Goal: Task Accomplishment & Management: Complete application form

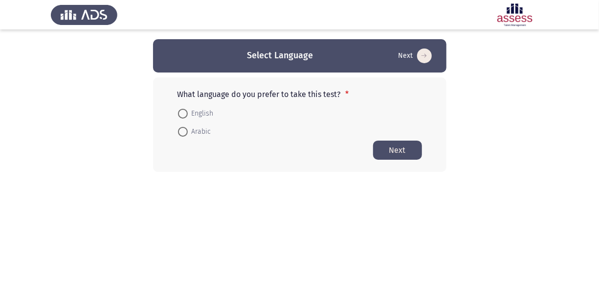
click at [185, 113] on span at bounding box center [183, 114] width 10 height 10
click at [185, 113] on input "English" at bounding box center [183, 114] width 10 height 10
radio input "true"
click at [401, 142] on button "Next" at bounding box center [397, 149] width 49 height 19
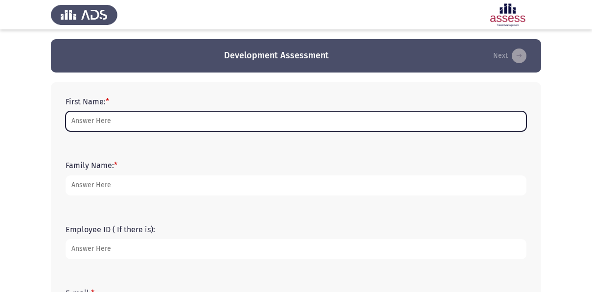
click at [117, 131] on input "First Name: *" at bounding box center [296, 121] width 461 height 20
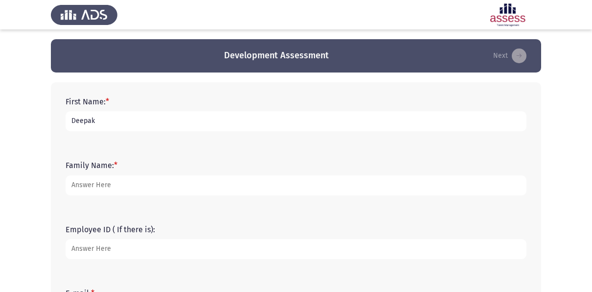
type input "Deepak"
type input "[PERSON_NAME]"
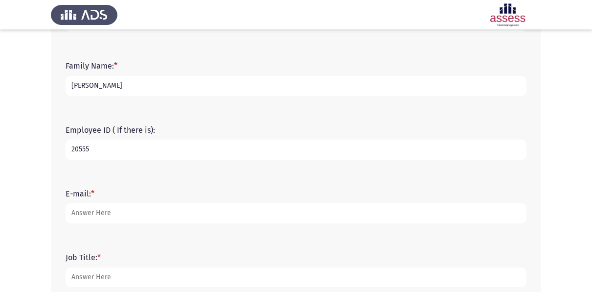
scroll to position [101, 0]
type input "20555"
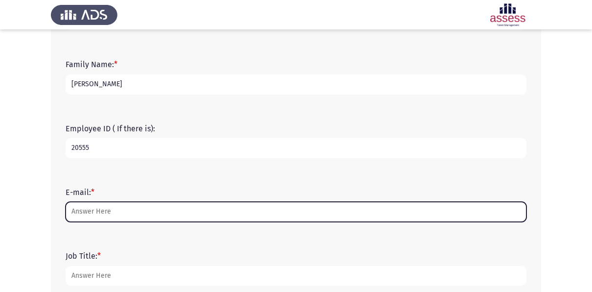
click at [97, 203] on input "E-mail: *" at bounding box center [296, 212] width 461 height 20
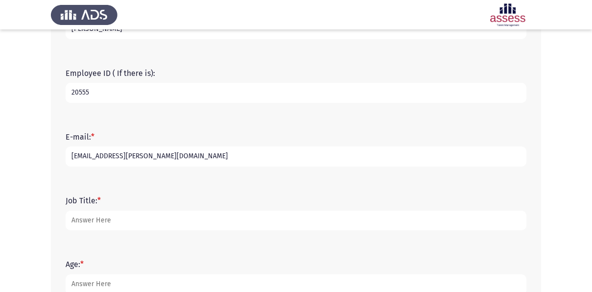
scroll to position [158, 0]
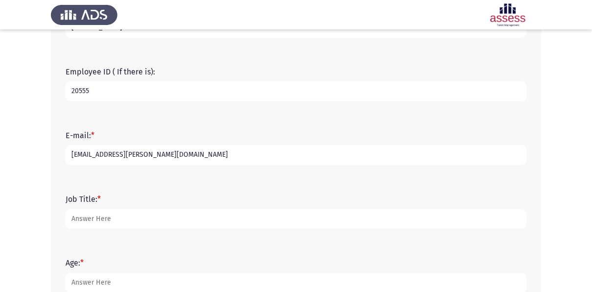
type input "[EMAIL_ADDRESS][PERSON_NAME][DOMAIN_NAME]"
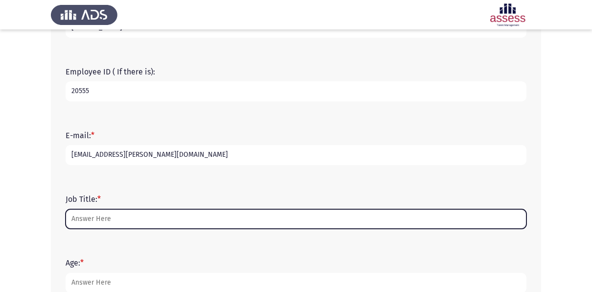
click at [101, 223] on input "Job Title: *" at bounding box center [296, 219] width 461 height 20
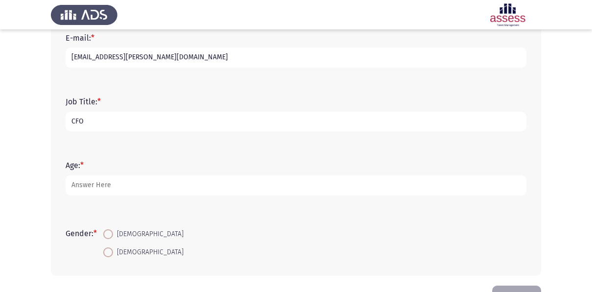
scroll to position [255, 0]
type input "CFO"
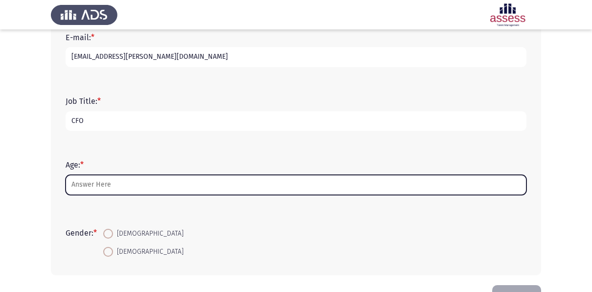
click at [87, 191] on input "Age: *" at bounding box center [296, 185] width 461 height 20
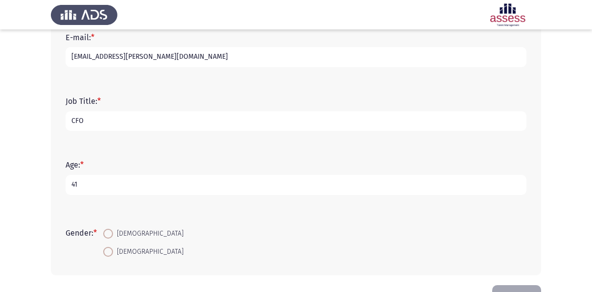
type input "41"
click at [108, 233] on span at bounding box center [108, 233] width 10 height 10
click at [108, 233] on input "[DEMOGRAPHIC_DATA]" at bounding box center [108, 233] width 10 height 10
radio input "true"
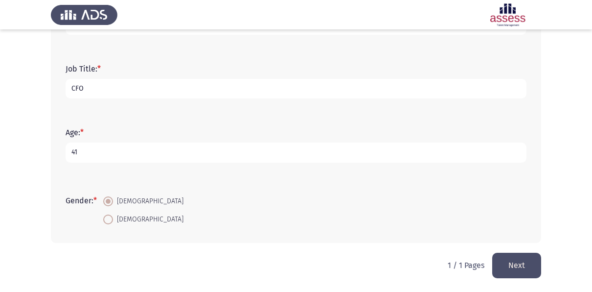
click at [513, 258] on button "Next" at bounding box center [516, 264] width 49 height 25
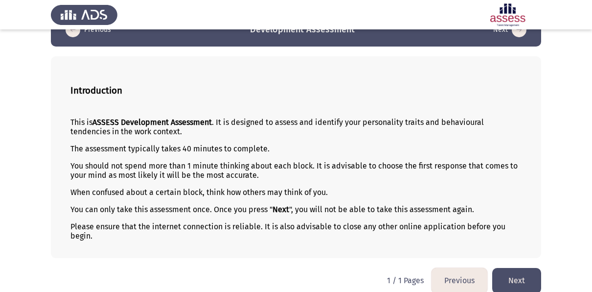
scroll to position [35, 0]
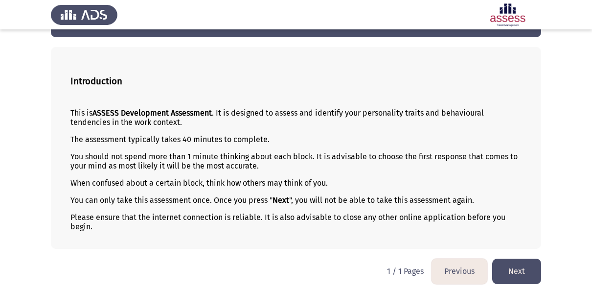
click at [531, 265] on button "Next" at bounding box center [516, 270] width 49 height 25
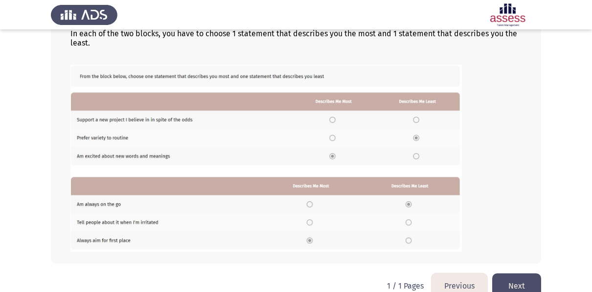
scroll to position [181, 0]
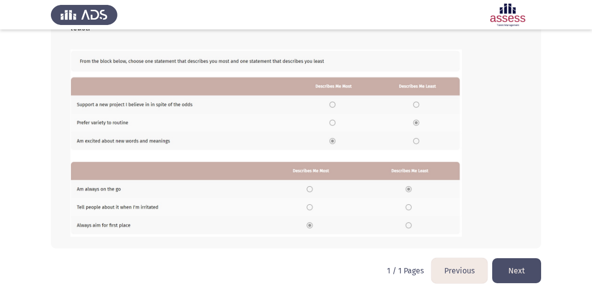
click at [515, 265] on button "Next" at bounding box center [516, 270] width 49 height 25
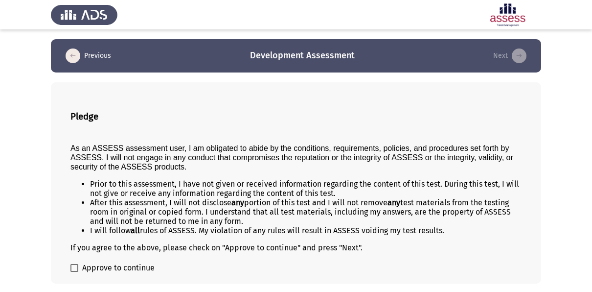
scroll to position [35, 0]
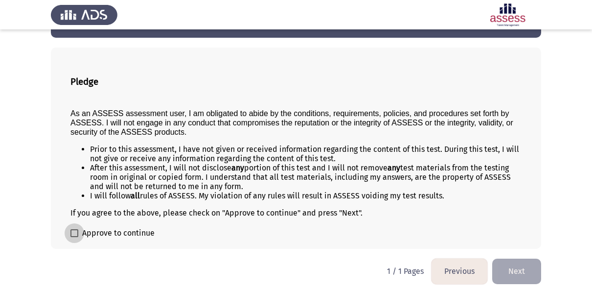
click at [75, 234] on span at bounding box center [74, 233] width 8 height 8
click at [74, 237] on input "Approve to continue" at bounding box center [74, 237] width 0 height 0
checkbox input "true"
click at [513, 262] on button "Next" at bounding box center [516, 270] width 49 height 25
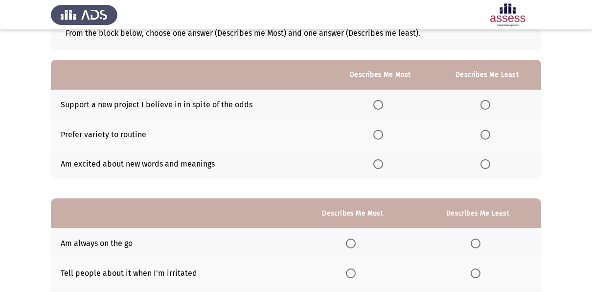
scroll to position [67, 0]
click at [379, 164] on span "Select an option" at bounding box center [378, 163] width 10 height 10
click at [379, 164] on input "Select an option" at bounding box center [378, 163] width 10 height 10
click at [486, 101] on span "Select an option" at bounding box center [485, 104] width 10 height 10
click at [486, 101] on input "Select an option" at bounding box center [485, 104] width 10 height 10
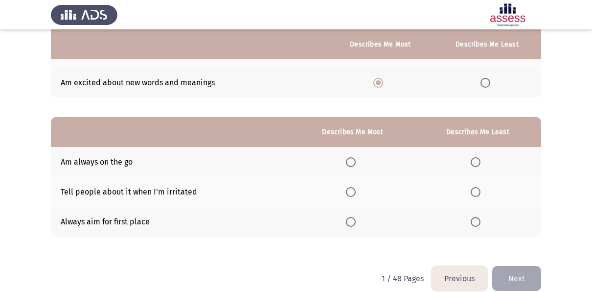
scroll to position [159, 0]
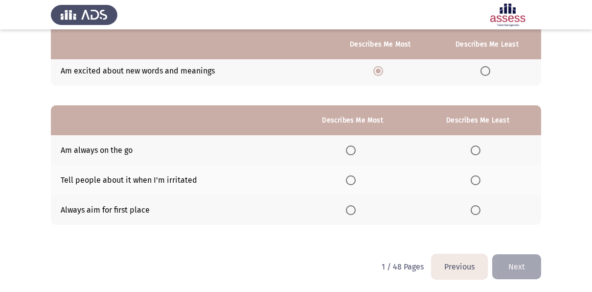
click at [474, 210] on span "Select an option" at bounding box center [476, 210] width 10 height 10
click at [474, 210] on input "Select an option" at bounding box center [476, 210] width 10 height 10
click at [360, 147] on th at bounding box center [353, 150] width 124 height 30
click at [352, 149] on span "Select an option" at bounding box center [351, 150] width 10 height 10
click at [352, 149] on input "Select an option" at bounding box center [351, 150] width 10 height 10
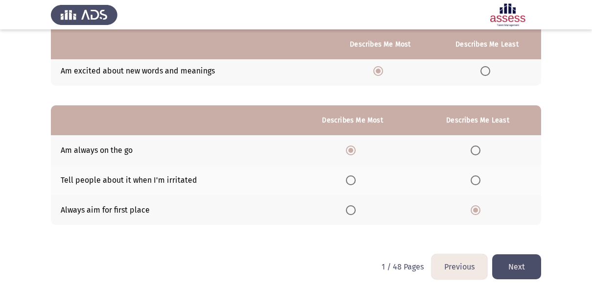
click at [525, 271] on button "Next" at bounding box center [516, 266] width 49 height 25
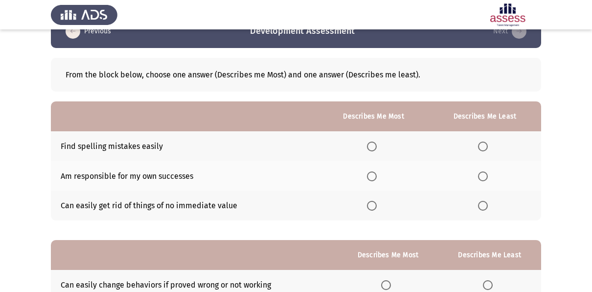
scroll to position [34, 0]
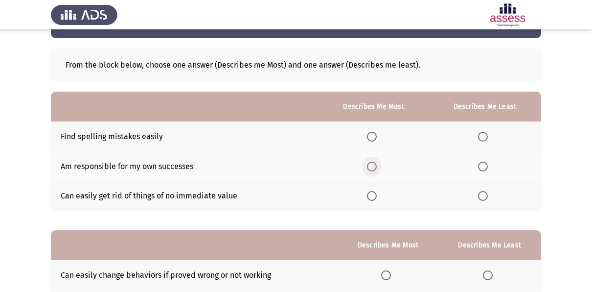
click at [370, 167] on span "Select an option" at bounding box center [372, 166] width 10 height 10
click at [370, 167] on input "Select an option" at bounding box center [372, 166] width 10 height 10
click at [485, 198] on span "Select an option" at bounding box center [483, 196] width 10 height 10
click at [485, 198] on input "Select an option" at bounding box center [483, 196] width 10 height 10
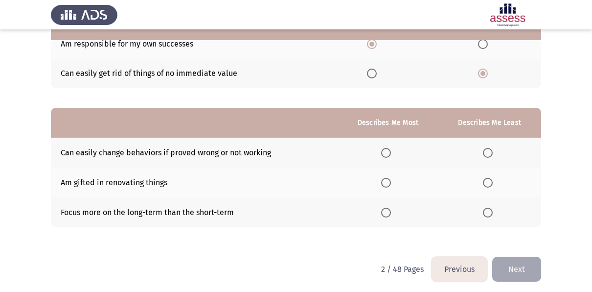
scroll to position [159, 0]
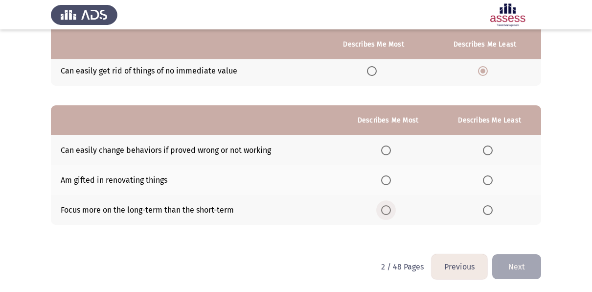
click at [390, 207] on span "Select an option" at bounding box center [386, 210] width 10 height 10
click at [390, 207] on input "Select an option" at bounding box center [386, 210] width 10 height 10
click at [387, 150] on span "Select an option" at bounding box center [386, 150] width 10 height 10
click at [387, 150] on input "Select an option" at bounding box center [386, 150] width 10 height 10
click at [490, 205] on span "Select an option" at bounding box center [488, 210] width 10 height 10
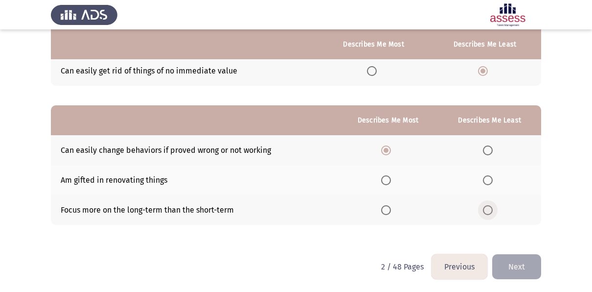
click at [490, 205] on input "Select an option" at bounding box center [488, 210] width 10 height 10
click at [529, 266] on button "Next" at bounding box center [516, 266] width 49 height 25
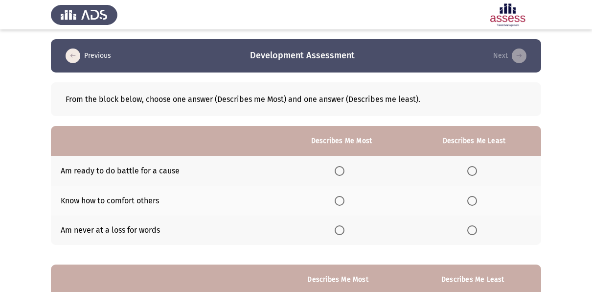
scroll to position [32, 0]
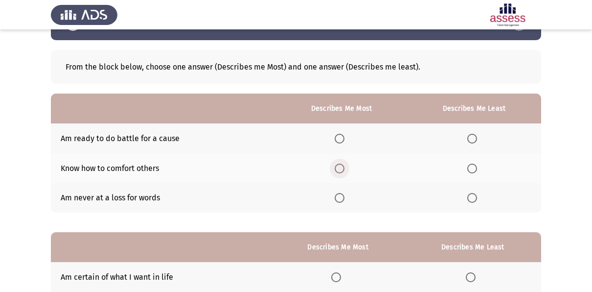
click at [340, 167] on span "Select an option" at bounding box center [340, 168] width 10 height 10
click at [340, 167] on input "Select an option" at bounding box center [340, 168] width 10 height 10
click at [473, 140] on span "Select an option" at bounding box center [472, 139] width 10 height 10
click at [473, 140] on input "Select an option" at bounding box center [472, 139] width 10 height 10
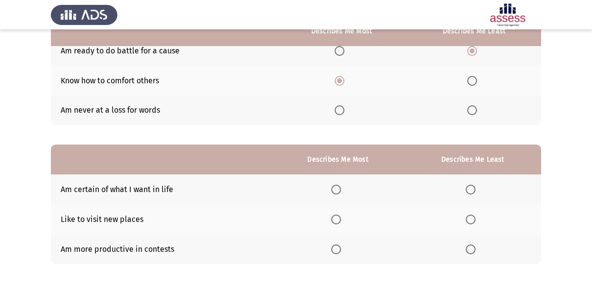
scroll to position [121, 0]
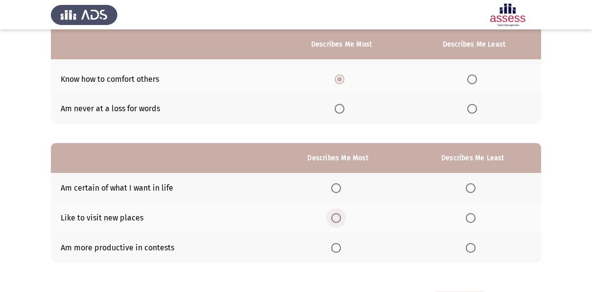
click at [340, 215] on span "Select an option" at bounding box center [336, 218] width 10 height 10
click at [340, 215] on input "Select an option" at bounding box center [336, 218] width 10 height 10
click at [467, 245] on span "Select an option" at bounding box center [471, 248] width 10 height 10
click at [467, 245] on input "Select an option" at bounding box center [471, 248] width 10 height 10
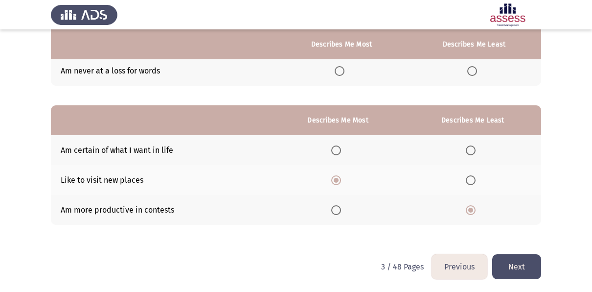
click at [505, 262] on button "Next" at bounding box center [516, 266] width 49 height 25
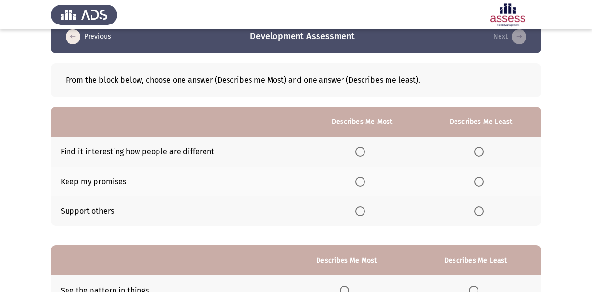
scroll to position [21, 0]
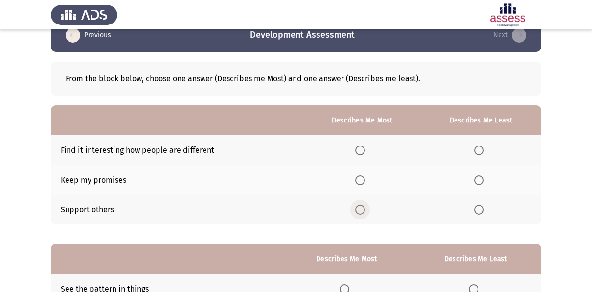
click at [362, 205] on span "Select an option" at bounding box center [360, 209] width 10 height 10
click at [362, 205] on input "Select an option" at bounding box center [360, 209] width 10 height 10
click at [483, 152] on span "Select an option" at bounding box center [479, 150] width 10 height 10
click at [483, 152] on input "Select an option" at bounding box center [479, 150] width 10 height 10
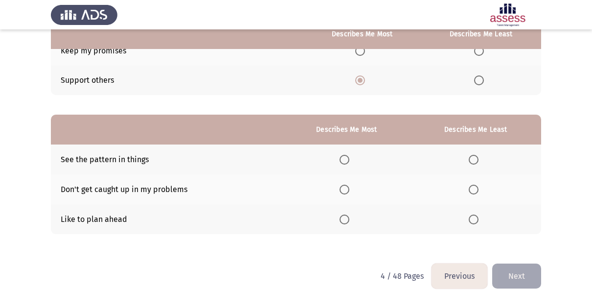
scroll to position [154, 0]
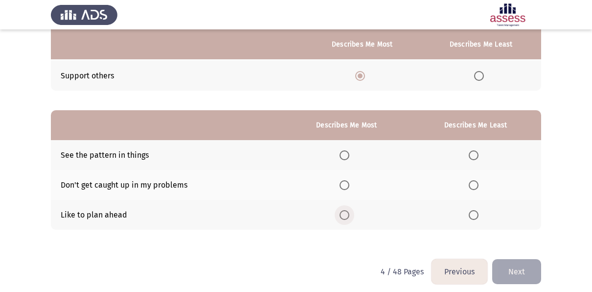
click at [349, 214] on span "Select an option" at bounding box center [344, 215] width 10 height 10
click at [349, 214] on input "Select an option" at bounding box center [344, 215] width 10 height 10
click at [477, 157] on span "Select an option" at bounding box center [474, 155] width 10 height 10
click at [477, 157] on input "Select an option" at bounding box center [474, 155] width 10 height 10
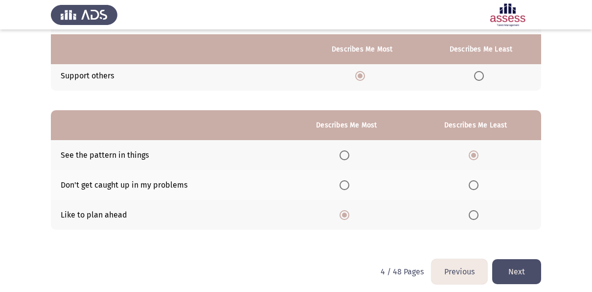
scroll to position [159, 0]
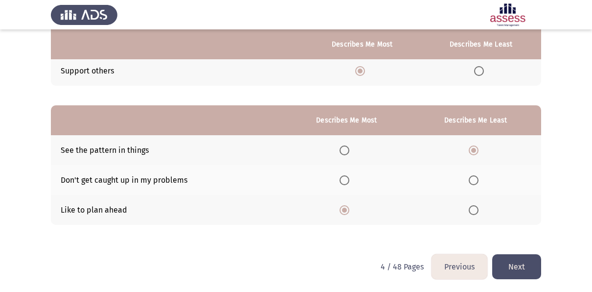
click at [510, 259] on button "Next" at bounding box center [516, 266] width 49 height 25
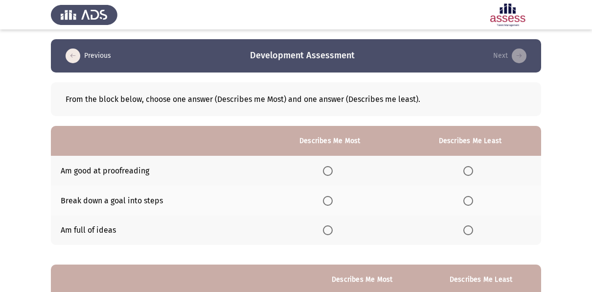
scroll to position [11, 0]
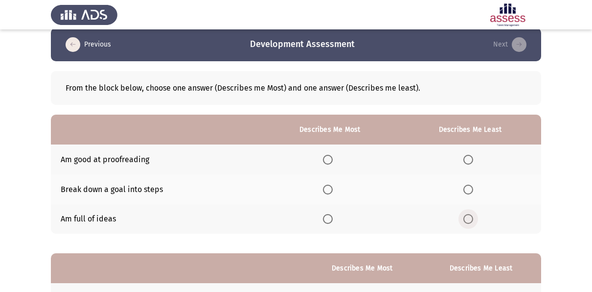
click at [470, 221] on span "Select an option" at bounding box center [468, 219] width 10 height 10
click at [470, 221] on input "Select an option" at bounding box center [468, 219] width 10 height 10
click at [328, 191] on span "Select an option" at bounding box center [328, 189] width 10 height 10
click at [328, 191] on input "Select an option" at bounding box center [328, 189] width 10 height 10
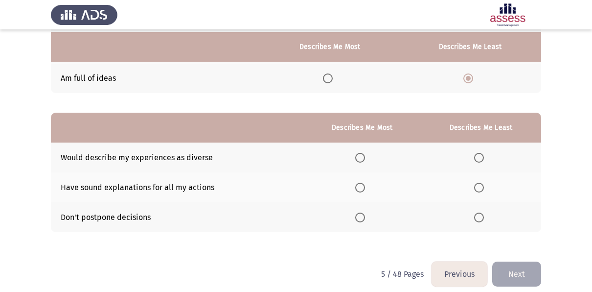
scroll to position [154, 0]
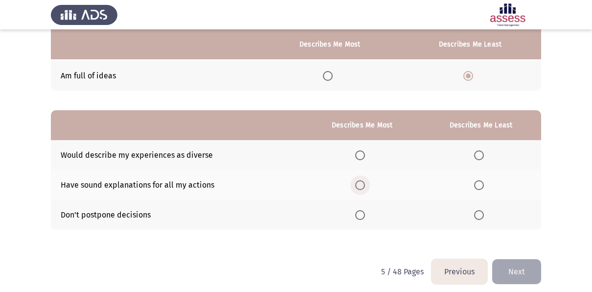
click at [365, 185] on span "Select an option" at bounding box center [360, 185] width 10 height 10
click at [365, 185] on input "Select an option" at bounding box center [360, 185] width 10 height 10
click at [481, 157] on span "Select an option" at bounding box center [479, 155] width 10 height 10
click at [481, 157] on input "Select an option" at bounding box center [479, 155] width 10 height 10
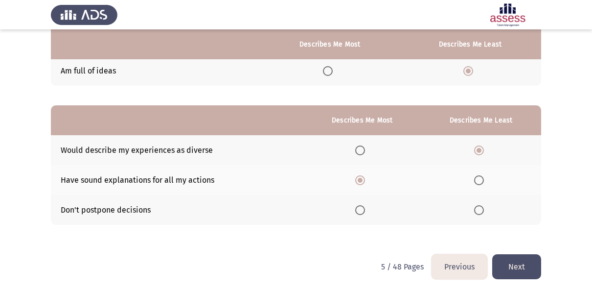
click at [515, 258] on button "Next" at bounding box center [516, 266] width 49 height 25
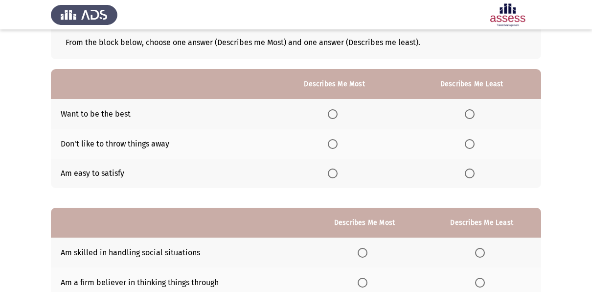
scroll to position [58, 0]
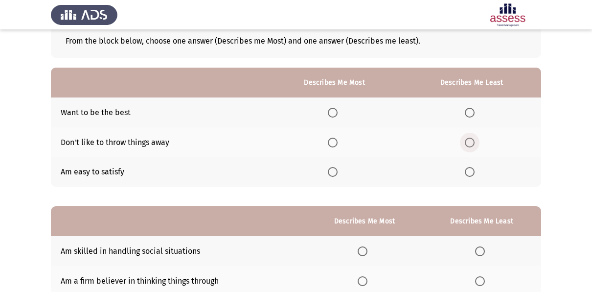
click at [472, 139] on span "Select an option" at bounding box center [470, 142] width 10 height 10
click at [472, 139] on input "Select an option" at bounding box center [470, 142] width 10 height 10
click at [334, 109] on span "Select an option" at bounding box center [333, 113] width 10 height 10
click at [334, 109] on input "Select an option" at bounding box center [333, 113] width 10 height 10
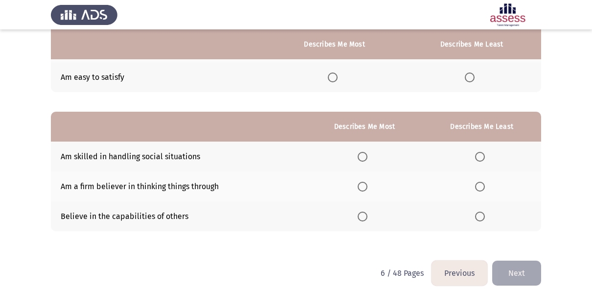
scroll to position [153, 0]
click at [367, 156] on span "Select an option" at bounding box center [363, 156] width 10 height 10
click at [367, 156] on input "Select an option" at bounding box center [363, 156] width 10 height 10
click at [475, 184] on span "Select an option" at bounding box center [480, 186] width 10 height 10
click at [475, 184] on input "Select an option" at bounding box center [480, 186] width 10 height 10
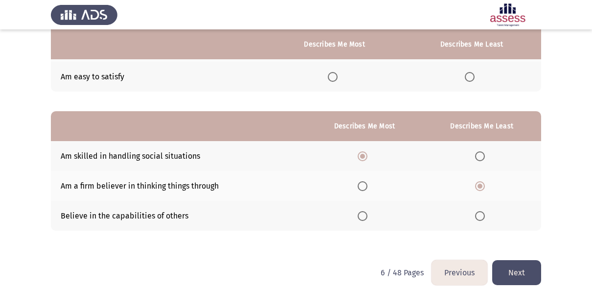
click at [514, 277] on button "Next" at bounding box center [516, 272] width 49 height 25
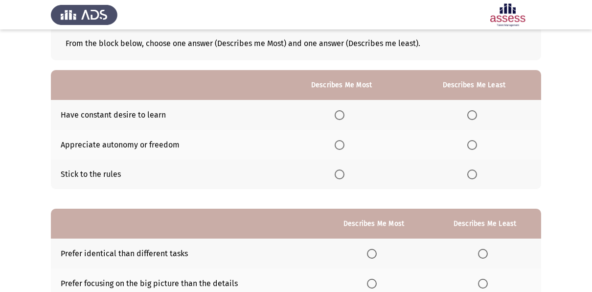
scroll to position [56, 0]
click at [474, 176] on span "Select an option" at bounding box center [472, 174] width 10 height 10
click at [474, 176] on input "Select an option" at bounding box center [472, 174] width 10 height 10
click at [341, 114] on span "Select an option" at bounding box center [340, 115] width 10 height 10
click at [341, 114] on input "Select an option" at bounding box center [340, 115] width 10 height 10
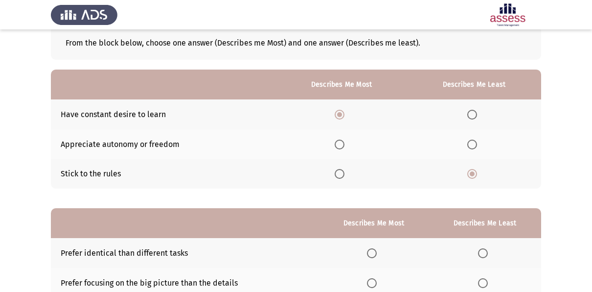
click at [470, 143] on span "Select an option" at bounding box center [472, 144] width 10 height 10
click at [470, 143] on input "Select an option" at bounding box center [472, 144] width 10 height 10
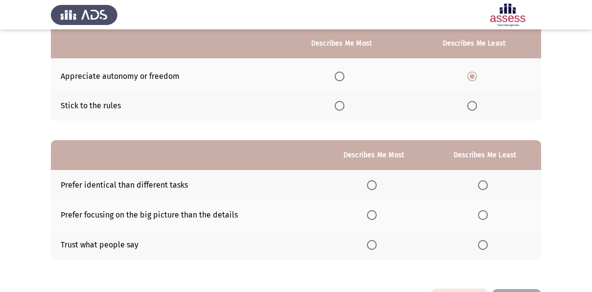
scroll to position [159, 0]
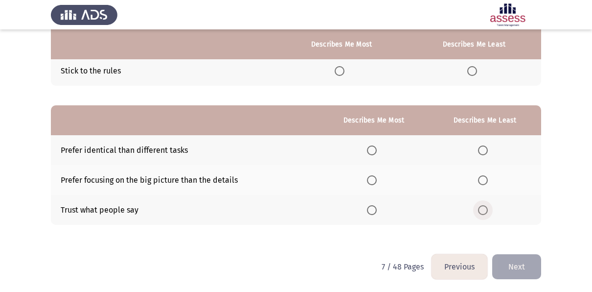
click at [487, 206] on span "Select an option" at bounding box center [483, 210] width 10 height 10
click at [487, 206] on input "Select an option" at bounding box center [483, 210] width 10 height 10
click at [374, 206] on span "Select an option" at bounding box center [372, 210] width 10 height 10
click at [374, 206] on input "Select an option" at bounding box center [372, 210] width 10 height 10
click at [482, 176] on span "Select an option" at bounding box center [483, 180] width 10 height 10
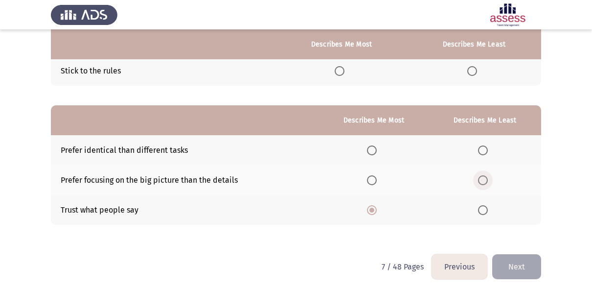
click at [482, 176] on input "Select an option" at bounding box center [483, 180] width 10 height 10
click at [514, 269] on button "Next" at bounding box center [516, 266] width 49 height 25
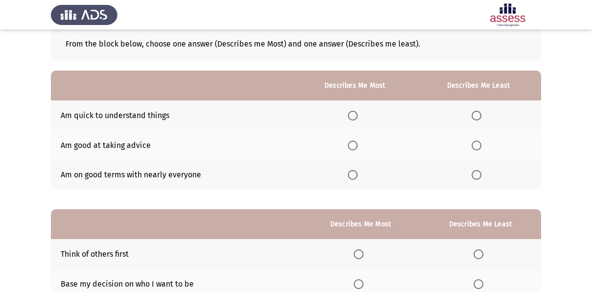
scroll to position [56, 0]
click at [357, 172] on span "Select an option" at bounding box center [353, 174] width 10 height 10
click at [357, 172] on input "Select an option" at bounding box center [353, 174] width 10 height 10
click at [480, 140] on span "Select an option" at bounding box center [477, 145] width 10 height 10
click at [480, 140] on input "Select an option" at bounding box center [477, 145] width 10 height 10
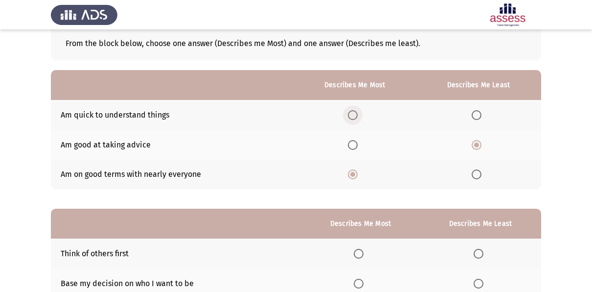
click at [356, 116] on span "Select an option" at bounding box center [353, 115] width 10 height 10
click at [356, 116] on input "Select an option" at bounding box center [353, 115] width 10 height 10
click at [477, 174] on span "Select an option" at bounding box center [477, 174] width 10 height 10
click at [477, 174] on input "Select an option" at bounding box center [477, 174] width 10 height 10
click at [476, 146] on span "Select an option" at bounding box center [477, 145] width 10 height 10
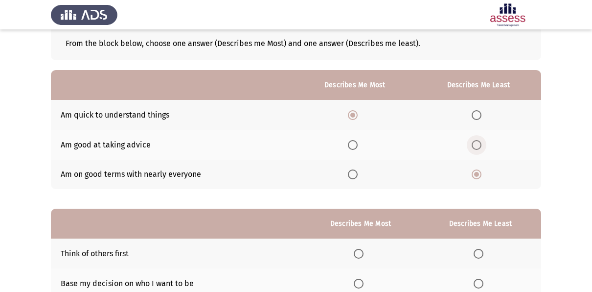
click at [476, 146] on input "Select an option" at bounding box center [477, 145] width 10 height 10
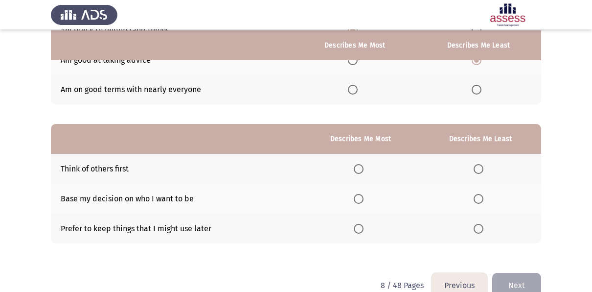
scroll to position [141, 0]
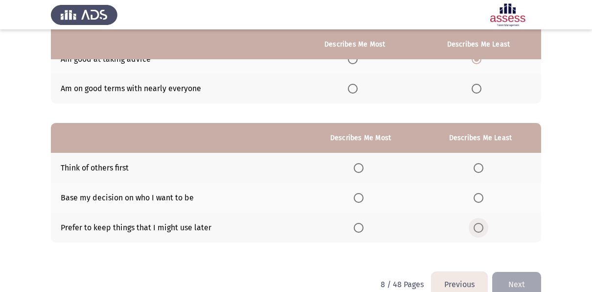
click at [476, 227] on span "Select an option" at bounding box center [478, 228] width 10 height 10
click at [476, 227] on input "Select an option" at bounding box center [478, 228] width 10 height 10
click at [360, 166] on span "Select an option" at bounding box center [359, 168] width 10 height 10
click at [360, 166] on input "Select an option" at bounding box center [359, 168] width 10 height 10
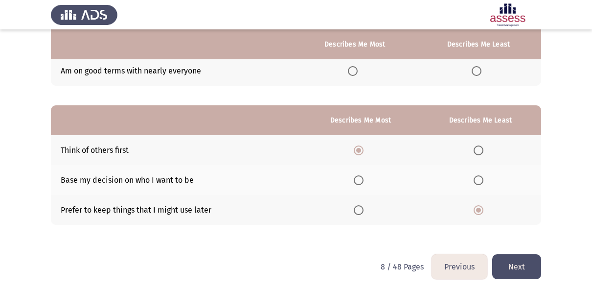
click at [520, 262] on button "Next" at bounding box center [516, 266] width 49 height 25
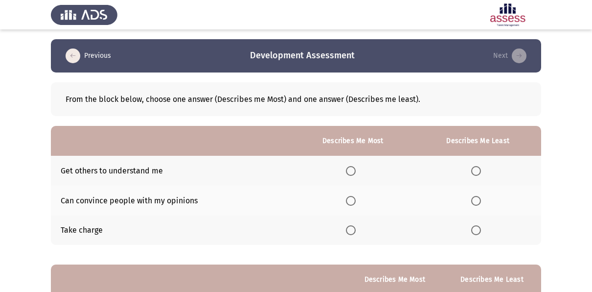
scroll to position [38, 0]
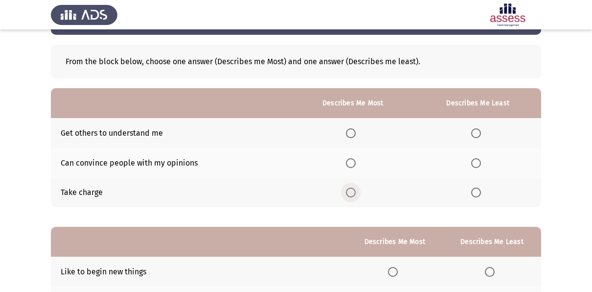
click at [356, 190] on span "Select an option" at bounding box center [351, 192] width 10 height 10
click at [356, 190] on input "Select an option" at bounding box center [351, 192] width 10 height 10
click at [477, 130] on span "Select an option" at bounding box center [476, 133] width 10 height 10
click at [477, 130] on input "Select an option" at bounding box center [476, 133] width 10 height 10
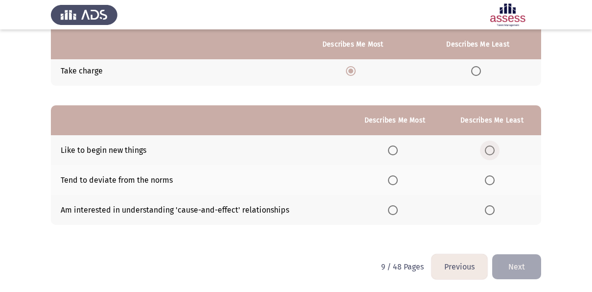
click at [493, 147] on span "Select an option" at bounding box center [490, 150] width 10 height 10
click at [493, 147] on input "Select an option" at bounding box center [490, 150] width 10 height 10
click at [491, 183] on span "Select an option" at bounding box center [490, 180] width 10 height 10
click at [491, 183] on input "Select an option" at bounding box center [490, 180] width 10 height 10
click at [391, 147] on span "Select an option" at bounding box center [393, 150] width 10 height 10
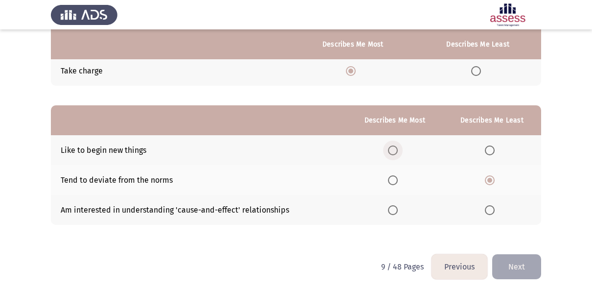
click at [391, 147] on input "Select an option" at bounding box center [393, 150] width 10 height 10
click at [506, 258] on button "Next" at bounding box center [516, 266] width 49 height 25
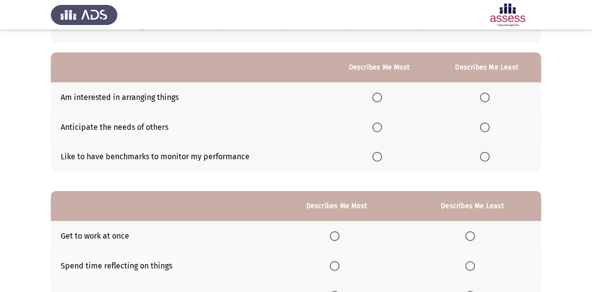
scroll to position [74, 0]
click at [486, 126] on span "Select an option" at bounding box center [485, 127] width 10 height 10
click at [486, 126] on input "Select an option" at bounding box center [485, 127] width 10 height 10
click at [377, 159] on span "Select an option" at bounding box center [377, 156] width 10 height 10
click at [377, 159] on input "Select an option" at bounding box center [377, 156] width 10 height 10
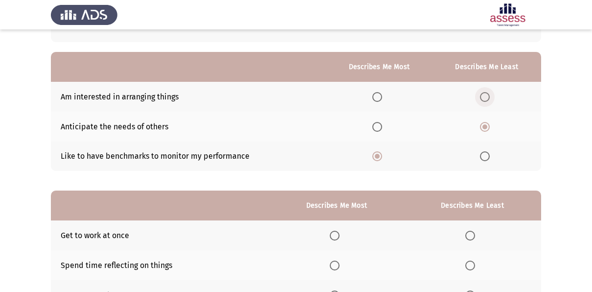
click at [488, 96] on span "Select an option" at bounding box center [485, 97] width 10 height 10
click at [488, 96] on input "Select an option" at bounding box center [485, 97] width 10 height 10
click at [378, 129] on span "Select an option" at bounding box center [377, 127] width 10 height 10
click at [378, 129] on input "Select an option" at bounding box center [377, 127] width 10 height 10
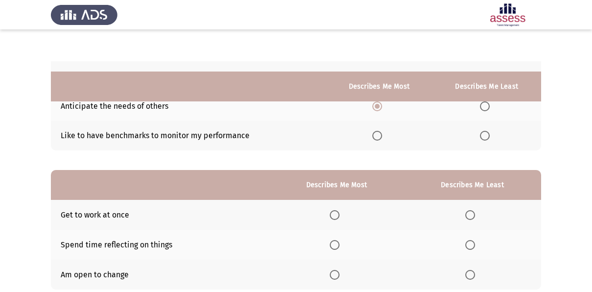
scroll to position [137, 0]
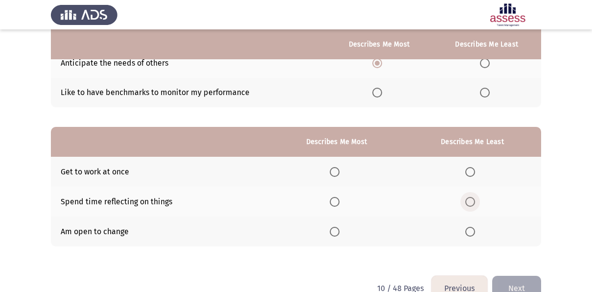
click at [471, 204] on span "Select an option" at bounding box center [470, 202] width 10 height 10
click at [471, 204] on input "Select an option" at bounding box center [470, 202] width 10 height 10
click at [332, 231] on span "Select an option" at bounding box center [335, 231] width 10 height 10
click at [332, 231] on input "Select an option" at bounding box center [335, 231] width 10 height 10
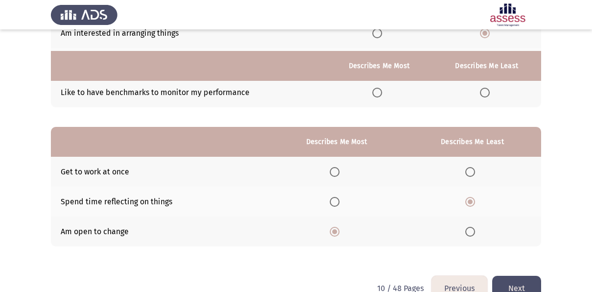
scroll to position [159, 0]
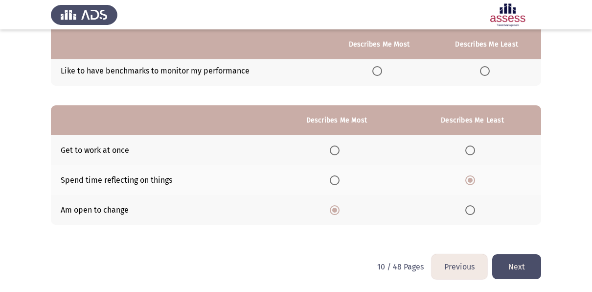
click at [510, 259] on button "Next" at bounding box center [516, 266] width 49 height 25
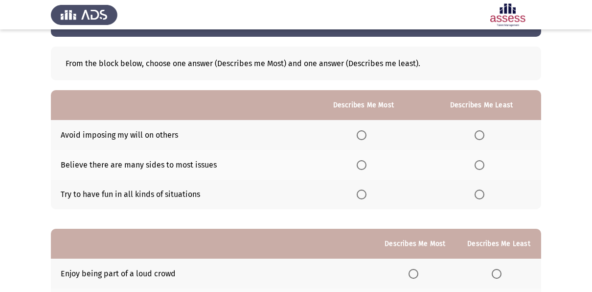
scroll to position [36, 0]
click at [363, 166] on span "Select an option" at bounding box center [362, 164] width 10 height 10
click at [363, 166] on input "Select an option" at bounding box center [362, 164] width 10 height 10
click at [482, 131] on span "Select an option" at bounding box center [479, 135] width 10 height 10
click at [482, 131] on input "Select an option" at bounding box center [479, 135] width 10 height 10
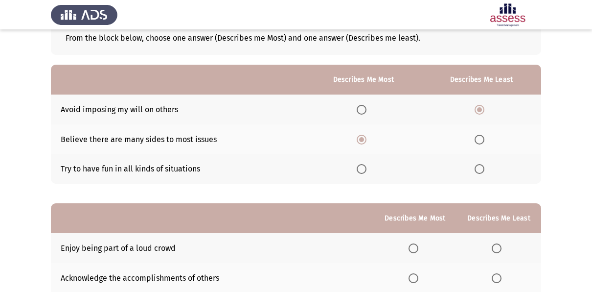
scroll to position [62, 0]
click at [476, 165] on span "Select an option" at bounding box center [479, 168] width 10 height 10
click at [476, 165] on input "Select an option" at bounding box center [479, 168] width 10 height 10
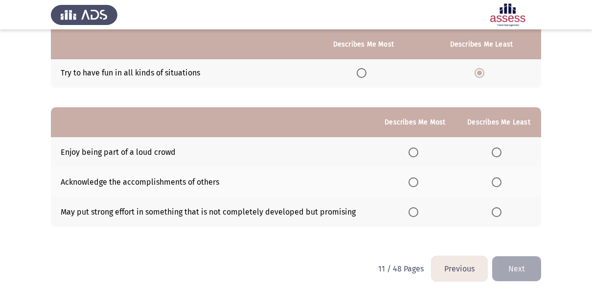
scroll to position [159, 0]
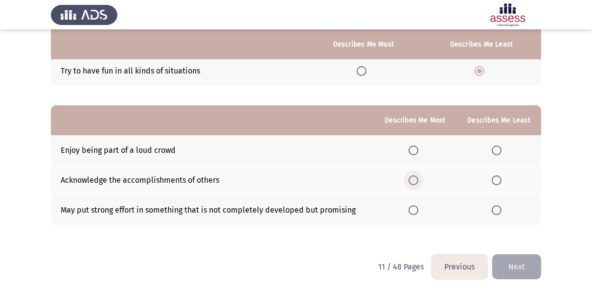
click at [416, 175] on span "Select an option" at bounding box center [413, 180] width 10 height 10
click at [416, 175] on input "Select an option" at bounding box center [413, 180] width 10 height 10
click at [492, 145] on span "Select an option" at bounding box center [497, 150] width 10 height 10
click at [492, 145] on input "Select an option" at bounding box center [497, 150] width 10 height 10
click at [511, 264] on button "Next" at bounding box center [516, 266] width 49 height 25
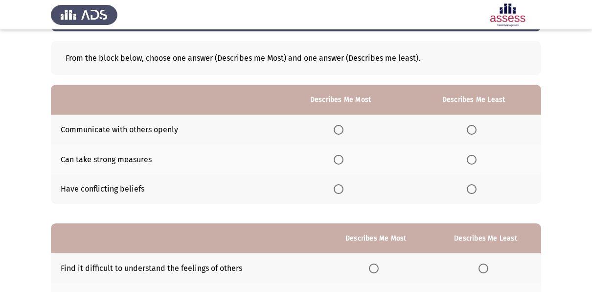
scroll to position [43, 0]
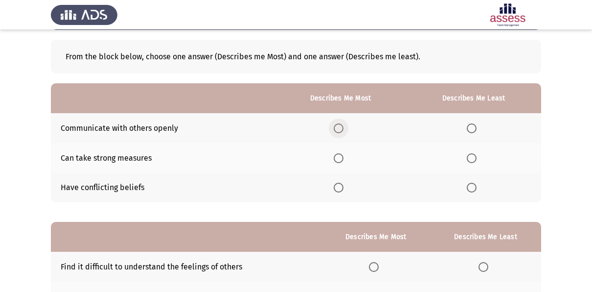
click at [337, 128] on span "Select an option" at bounding box center [339, 128] width 10 height 10
click at [337, 128] on input "Select an option" at bounding box center [339, 128] width 10 height 10
click at [499, 171] on th at bounding box center [473, 158] width 135 height 30
click at [474, 160] on span "Select an option" at bounding box center [472, 158] width 10 height 10
click at [474, 160] on input "Select an option" at bounding box center [472, 158] width 10 height 10
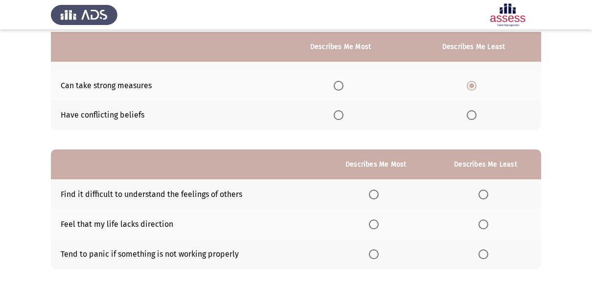
scroll to position [118, 0]
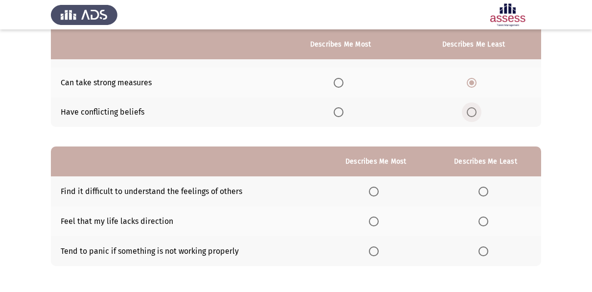
click at [468, 108] on span "Select an option" at bounding box center [472, 112] width 10 height 10
click at [468, 108] on input "Select an option" at bounding box center [472, 112] width 10 height 10
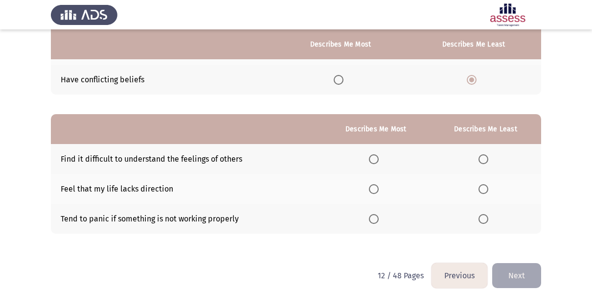
scroll to position [159, 0]
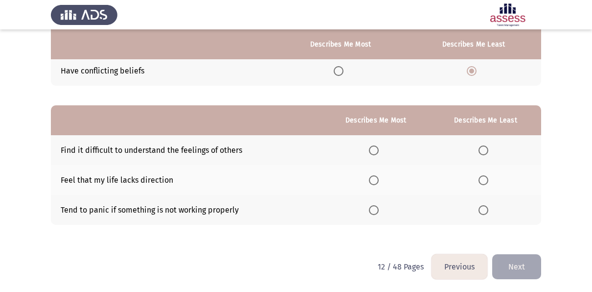
click at [484, 180] on span "Select an option" at bounding box center [483, 180] width 10 height 10
click at [484, 180] on input "Select an option" at bounding box center [483, 180] width 10 height 10
click at [486, 211] on span "Select an option" at bounding box center [483, 210] width 10 height 10
click at [486, 211] on input "Select an option" at bounding box center [483, 210] width 10 height 10
click at [379, 151] on span "Select an option" at bounding box center [374, 150] width 10 height 10
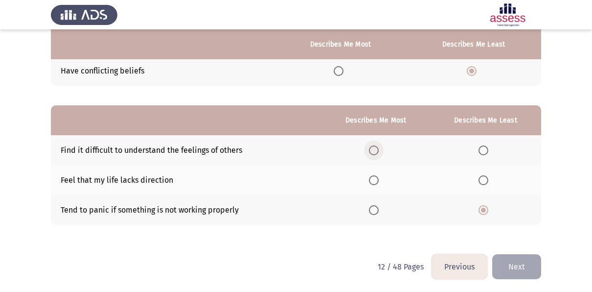
click at [379, 151] on input "Select an option" at bounding box center [374, 150] width 10 height 10
click at [374, 178] on span "Select an option" at bounding box center [374, 180] width 10 height 10
click at [374, 178] on input "Select an option" at bounding box center [374, 180] width 10 height 10
click at [483, 149] on span "Select an option" at bounding box center [483, 150] width 10 height 10
click at [483, 149] on input "Select an option" at bounding box center [483, 150] width 10 height 10
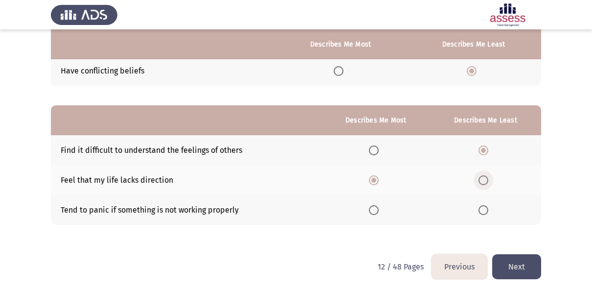
click at [486, 177] on span "Select an option" at bounding box center [483, 180] width 10 height 10
click at [486, 177] on input "Select an option" at bounding box center [483, 180] width 10 height 10
click at [373, 212] on span "Select an option" at bounding box center [374, 210] width 10 height 10
click at [373, 212] on input "Select an option" at bounding box center [374, 210] width 10 height 10
click at [511, 265] on button "Next" at bounding box center [516, 266] width 49 height 25
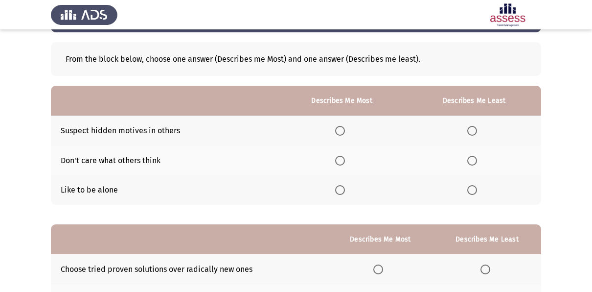
scroll to position [41, 0]
click at [341, 157] on span "Select an option" at bounding box center [340, 160] width 10 height 10
click at [341, 157] on input "Select an option" at bounding box center [340, 160] width 10 height 10
click at [473, 188] on span "Select an option" at bounding box center [472, 189] width 10 height 10
click at [473, 188] on input "Select an option" at bounding box center [472, 189] width 10 height 10
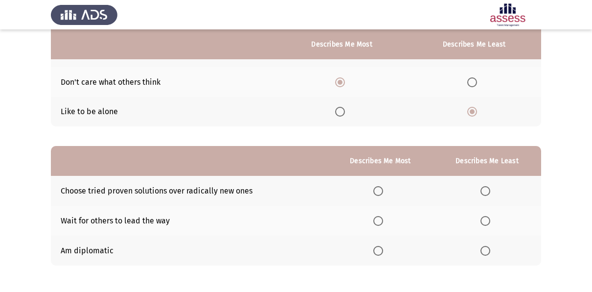
scroll to position [119, 0]
click at [379, 251] on span "Select an option" at bounding box center [378, 250] width 10 height 10
click at [379, 251] on input "Select an option" at bounding box center [378, 250] width 10 height 10
click at [483, 191] on span "Select an option" at bounding box center [485, 190] width 10 height 10
click at [483, 191] on input "Select an option" at bounding box center [485, 190] width 10 height 10
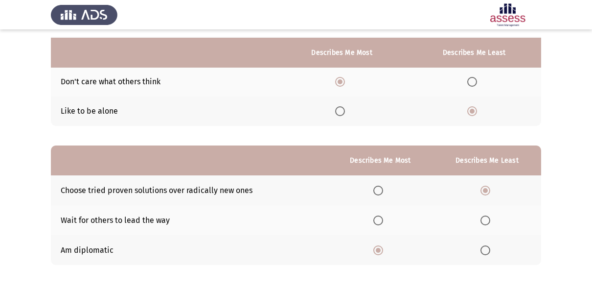
scroll to position [159, 0]
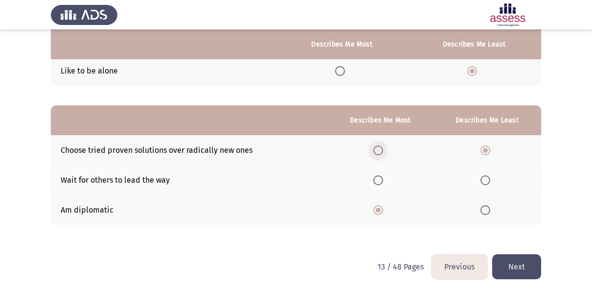
click at [378, 146] on span "Select an option" at bounding box center [378, 150] width 10 height 10
click at [378, 146] on input "Select an option" at bounding box center [378, 150] width 10 height 10
click at [487, 178] on span "Select an option" at bounding box center [485, 180] width 10 height 10
click at [487, 178] on input "Select an option" at bounding box center [485, 180] width 10 height 10
click at [502, 254] on button "Next" at bounding box center [516, 266] width 49 height 25
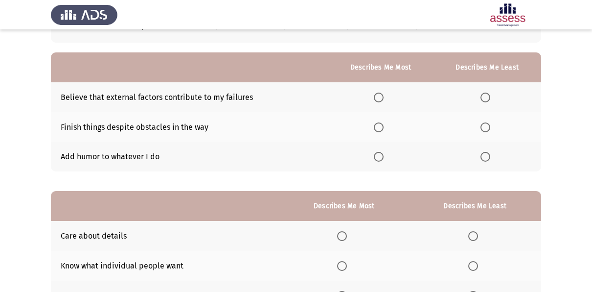
scroll to position [84, 0]
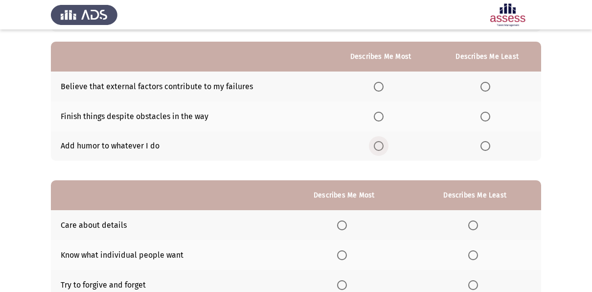
click at [381, 146] on span "Select an option" at bounding box center [379, 146] width 10 height 10
click at [381, 146] on input "Select an option" at bounding box center [379, 146] width 10 height 10
click at [483, 89] on span "Select an option" at bounding box center [485, 87] width 10 height 10
click at [483, 89] on input "Select an option" at bounding box center [485, 87] width 10 height 10
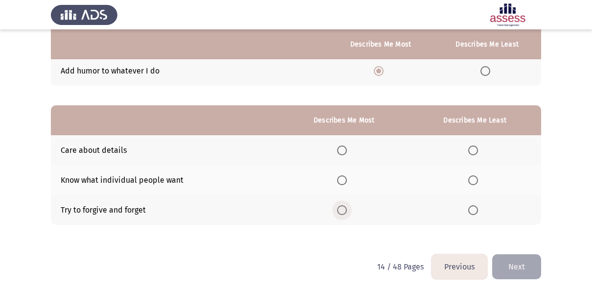
click at [344, 207] on span "Select an option" at bounding box center [342, 210] width 10 height 10
click at [344, 207] on input "Select an option" at bounding box center [342, 210] width 10 height 10
click at [345, 180] on span "Select an option" at bounding box center [342, 180] width 10 height 10
click at [345, 180] on input "Select an option" at bounding box center [342, 180] width 10 height 10
click at [470, 206] on span "Select an option" at bounding box center [473, 210] width 10 height 10
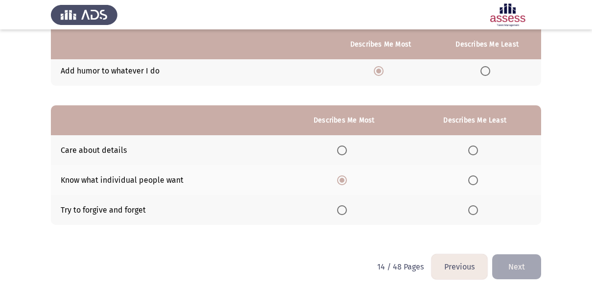
click at [470, 206] on input "Select an option" at bounding box center [473, 210] width 10 height 10
click at [509, 270] on button "Next" at bounding box center [516, 266] width 49 height 25
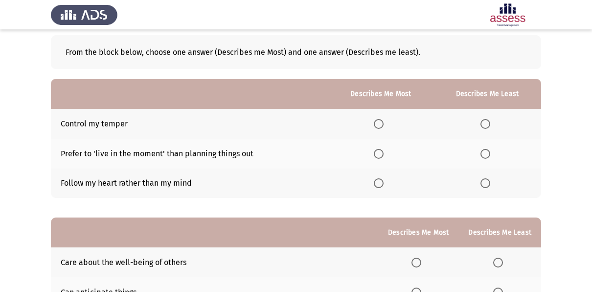
scroll to position [47, 0]
click at [383, 152] on span "Select an option" at bounding box center [379, 153] width 10 height 10
click at [383, 152] on input "Select an option" at bounding box center [379, 153] width 10 height 10
click at [481, 121] on span "Select an option" at bounding box center [485, 123] width 10 height 10
click at [481, 121] on input "Select an option" at bounding box center [485, 123] width 10 height 10
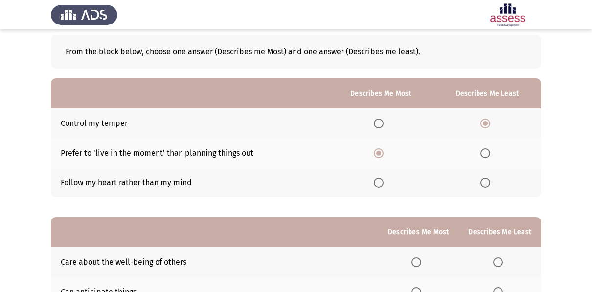
click at [383, 122] on span "Select an option" at bounding box center [379, 123] width 10 height 10
click at [383, 122] on input "Select an option" at bounding box center [379, 123] width 10 height 10
click at [486, 185] on span "Select an option" at bounding box center [485, 183] width 10 height 10
click at [486, 185] on input "Select an option" at bounding box center [485, 183] width 10 height 10
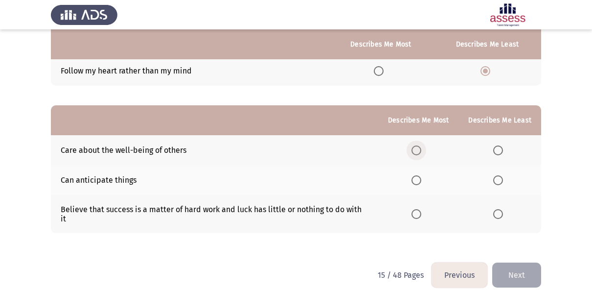
click at [419, 149] on span "Select an option" at bounding box center [416, 150] width 10 height 10
click at [419, 149] on input "Select an option" at bounding box center [416, 150] width 10 height 10
click at [495, 178] on span "Select an option" at bounding box center [498, 180] width 10 height 10
click at [495, 178] on input "Select an option" at bounding box center [498, 180] width 10 height 10
click at [509, 264] on button "Next" at bounding box center [516, 274] width 49 height 25
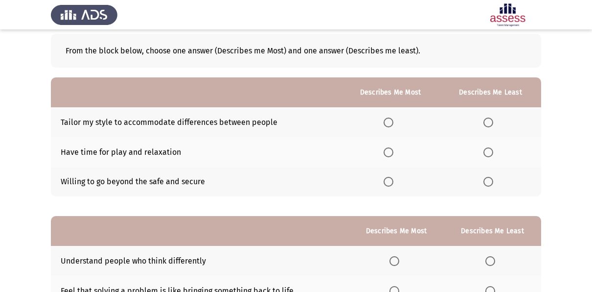
scroll to position [49, 0]
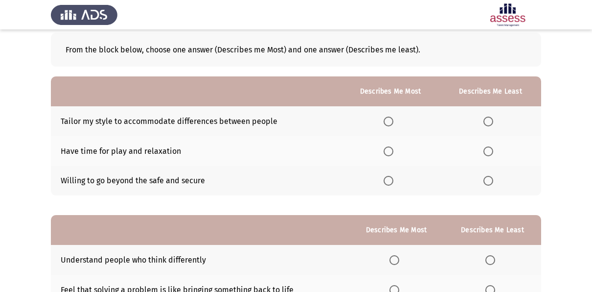
click at [486, 174] on th at bounding box center [490, 181] width 101 height 30
click at [486, 177] on span "Select an option" at bounding box center [488, 181] width 10 height 10
click at [486, 177] on input "Select an option" at bounding box center [488, 181] width 10 height 10
click at [390, 153] on span "Select an option" at bounding box center [388, 151] width 10 height 10
click at [390, 153] on input "Select an option" at bounding box center [388, 151] width 10 height 10
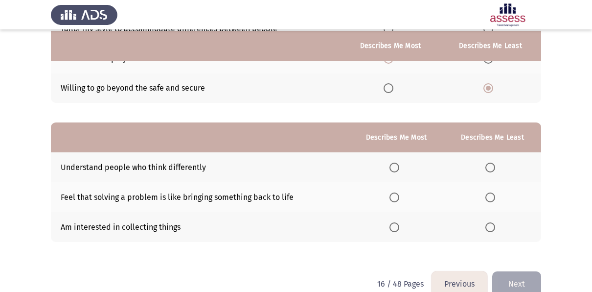
scroll to position [144, 0]
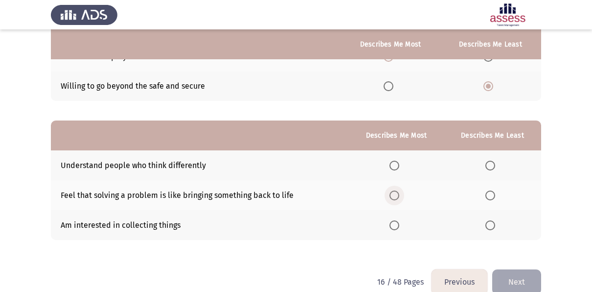
click at [393, 196] on span "Select an option" at bounding box center [394, 195] width 10 height 10
click at [393, 196] on input "Select an option" at bounding box center [394, 195] width 10 height 10
click at [493, 227] on span "Select an option" at bounding box center [490, 225] width 10 height 10
click at [493, 227] on input "Select an option" at bounding box center [490, 225] width 10 height 10
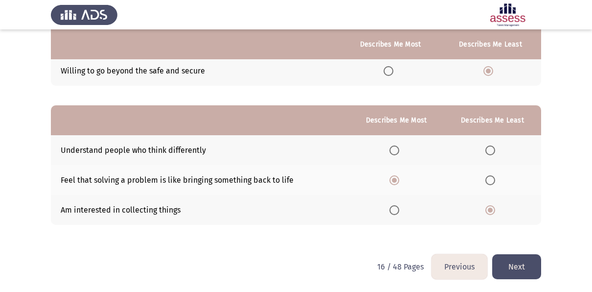
click at [509, 259] on button "Next" at bounding box center [516, 266] width 49 height 25
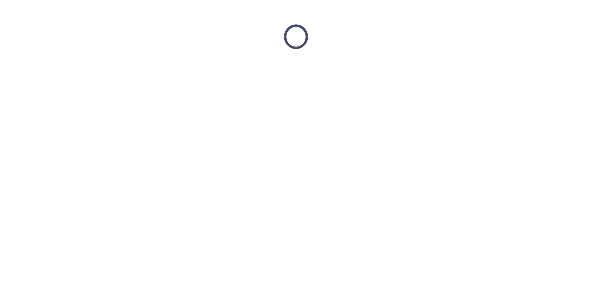
scroll to position [0, 0]
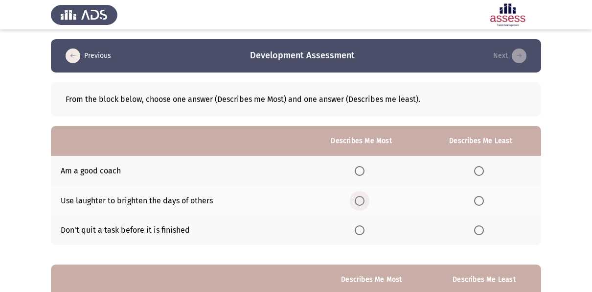
click at [361, 201] on span "Select an option" at bounding box center [360, 201] width 10 height 10
click at [361, 201] on input "Select an option" at bounding box center [360, 201] width 10 height 10
click at [476, 229] on span "Select an option" at bounding box center [479, 230] width 10 height 10
click at [476, 229] on input "Select an option" at bounding box center [479, 230] width 10 height 10
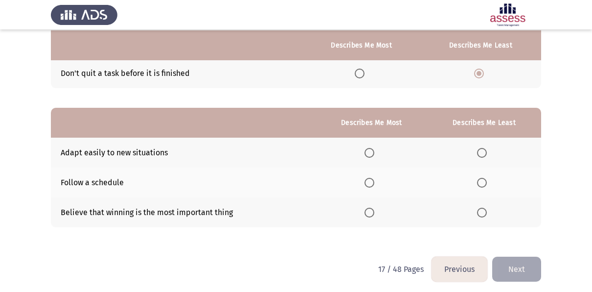
scroll to position [158, 0]
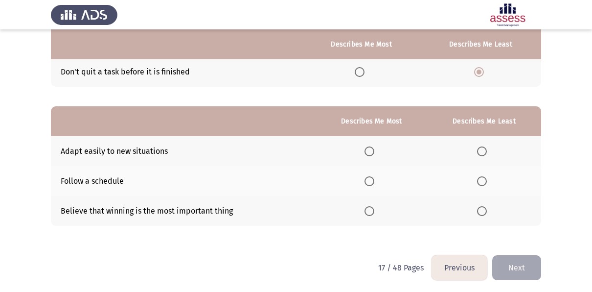
click at [374, 148] on span "Select an option" at bounding box center [369, 151] width 10 height 10
click at [374, 148] on input "Select an option" at bounding box center [369, 151] width 10 height 10
click at [481, 208] on span "Select an option" at bounding box center [482, 211] width 10 height 10
click at [481, 208] on input "Select an option" at bounding box center [482, 211] width 10 height 10
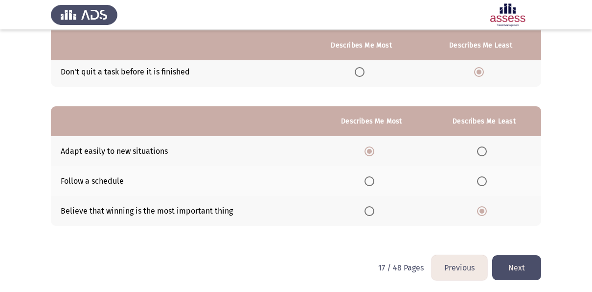
scroll to position [159, 0]
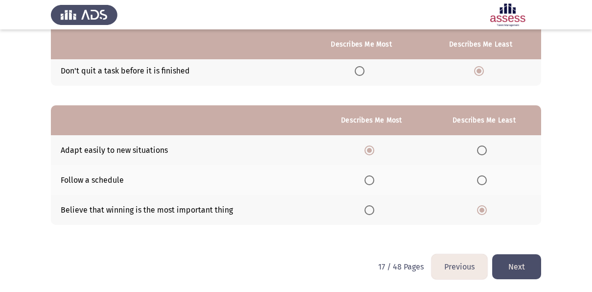
click at [532, 275] on button "Next" at bounding box center [516, 266] width 49 height 25
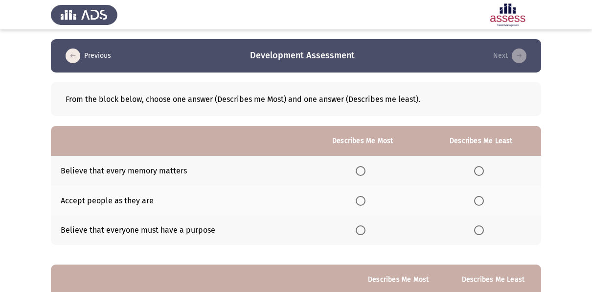
scroll to position [17, 0]
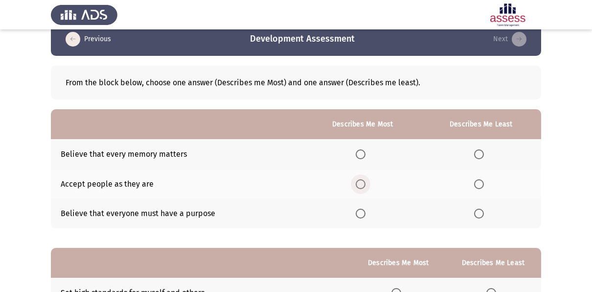
click at [362, 181] on span "Select an option" at bounding box center [361, 184] width 10 height 10
click at [362, 181] on input "Select an option" at bounding box center [361, 184] width 10 height 10
click at [484, 157] on span "Select an option" at bounding box center [479, 154] width 10 height 10
click at [484, 157] on input "Select an option" at bounding box center [479, 154] width 10 height 10
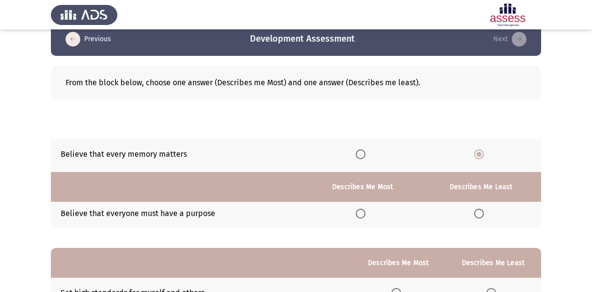
scroll to position [159, 0]
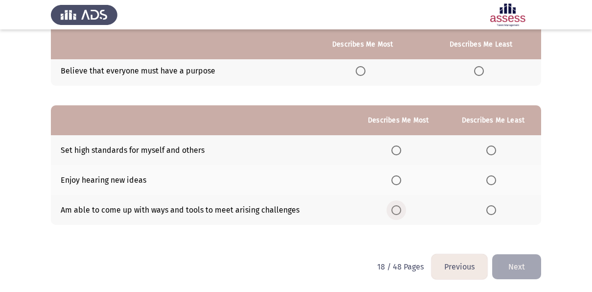
click at [399, 210] on span "Select an option" at bounding box center [396, 210] width 10 height 10
click at [399, 210] on input "Select an option" at bounding box center [396, 210] width 10 height 10
click at [486, 152] on th at bounding box center [493, 150] width 96 height 30
click at [488, 151] on span "Select an option" at bounding box center [491, 150] width 10 height 10
click at [488, 151] on input "Select an option" at bounding box center [491, 150] width 10 height 10
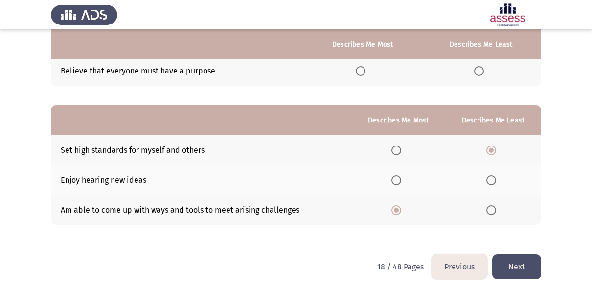
click at [529, 261] on button "Next" at bounding box center [516, 266] width 49 height 25
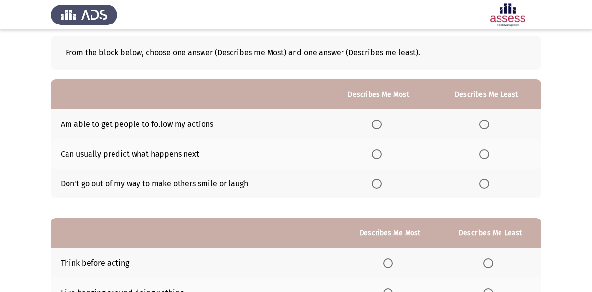
scroll to position [47, 0]
click at [485, 180] on span "Select an option" at bounding box center [484, 183] width 10 height 10
click at [485, 180] on input "Select an option" at bounding box center [484, 183] width 10 height 10
click at [379, 152] on span "Select an option" at bounding box center [377, 154] width 10 height 10
click at [379, 152] on input "Select an option" at bounding box center [377, 154] width 10 height 10
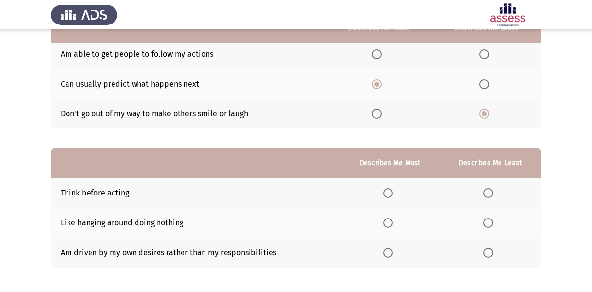
scroll to position [118, 0]
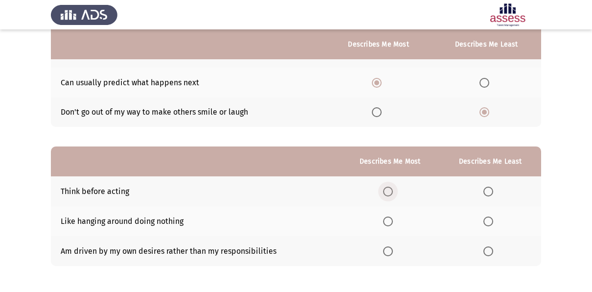
click at [388, 191] on span "Select an option" at bounding box center [388, 191] width 10 height 10
click at [388, 191] on input "Select an option" at bounding box center [388, 191] width 10 height 10
click at [489, 254] on th at bounding box center [490, 251] width 102 height 30
click at [487, 248] on span "Select an option" at bounding box center [488, 251] width 10 height 10
click at [487, 248] on input "Select an option" at bounding box center [488, 251] width 10 height 10
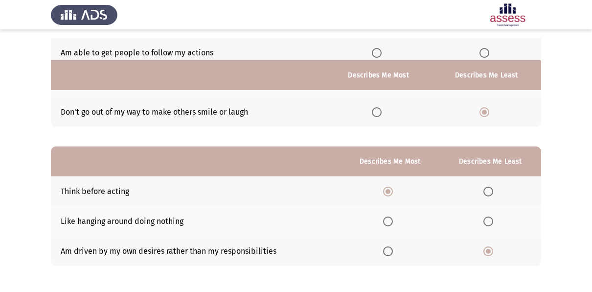
scroll to position [159, 0]
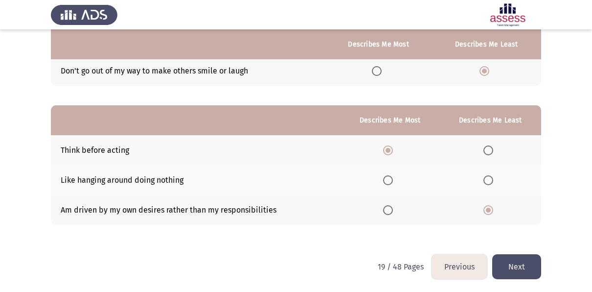
click at [549, 254] on html "Previous Development Assessment Next From the block below, choose one answer (D…" at bounding box center [296, 67] width 592 height 452
click at [518, 268] on button "Next" at bounding box center [516, 266] width 49 height 25
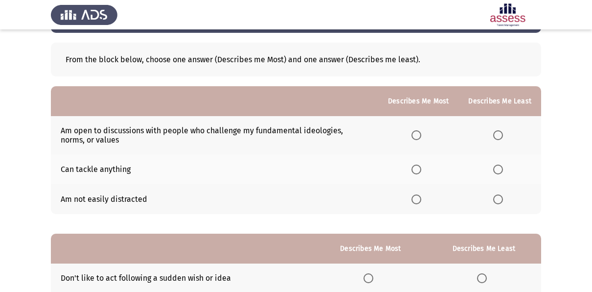
scroll to position [40, 0]
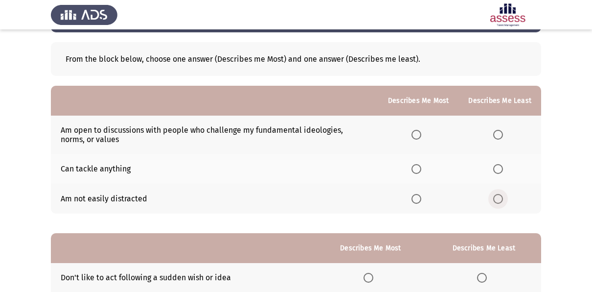
click at [497, 197] on span "Select an option" at bounding box center [498, 199] width 10 height 10
click at [497, 197] on input "Select an option" at bounding box center [498, 199] width 10 height 10
click at [418, 133] on span "Select an option" at bounding box center [416, 135] width 10 height 10
click at [418, 133] on input "Select an option" at bounding box center [416, 135] width 10 height 10
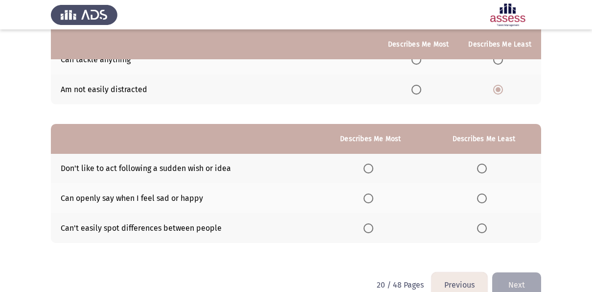
scroll to position [150, 0]
click at [477, 166] on th at bounding box center [484, 168] width 114 height 30
click at [478, 166] on span "Select an option" at bounding box center [482, 168] width 10 height 10
click at [478, 166] on input "Select an option" at bounding box center [482, 168] width 10 height 10
click at [367, 201] on span "Select an option" at bounding box center [368, 198] width 10 height 10
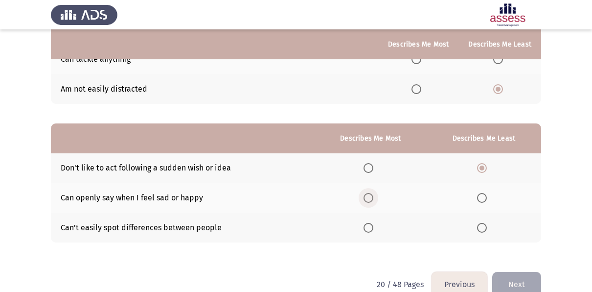
click at [367, 201] on input "Select an option" at bounding box center [368, 198] width 10 height 10
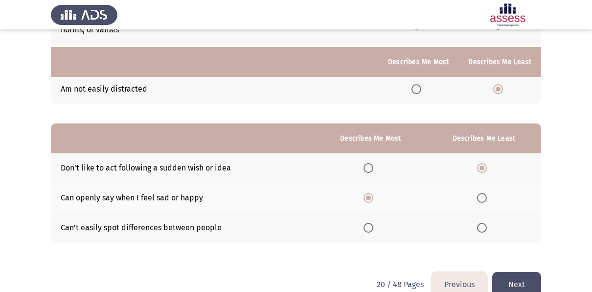
scroll to position [167, 0]
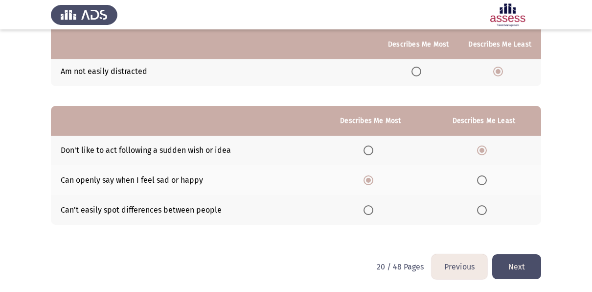
click at [518, 264] on button "Next" at bounding box center [516, 266] width 49 height 25
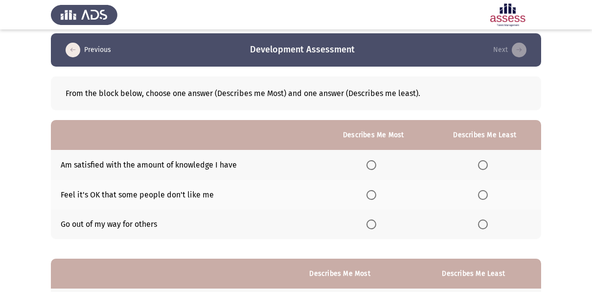
scroll to position [23, 0]
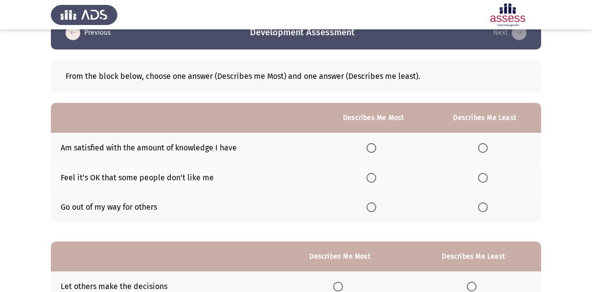
click at [371, 205] on span "Select an option" at bounding box center [371, 207] width 10 height 10
click at [371, 205] on input "Select an option" at bounding box center [371, 207] width 10 height 10
click at [484, 152] on span "Select an option" at bounding box center [483, 148] width 10 height 10
click at [484, 152] on input "Select an option" at bounding box center [483, 148] width 10 height 10
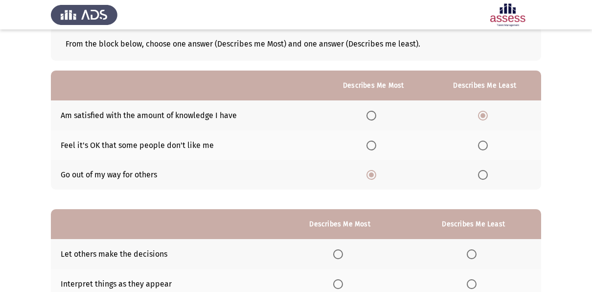
scroll to position [56, 0]
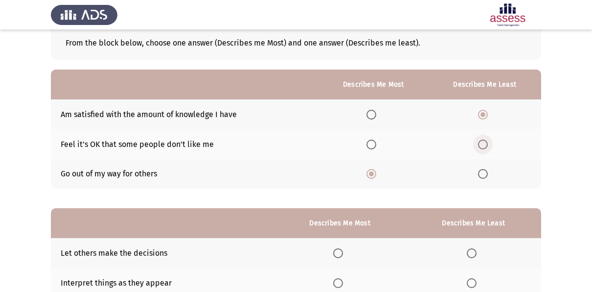
click at [485, 146] on span "Select an option" at bounding box center [483, 144] width 10 height 10
click at [485, 146] on input "Select an option" at bounding box center [483, 144] width 10 height 10
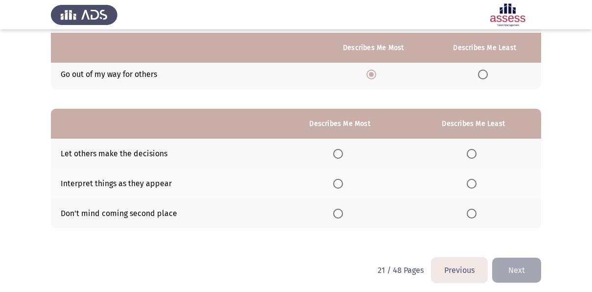
scroll to position [159, 0]
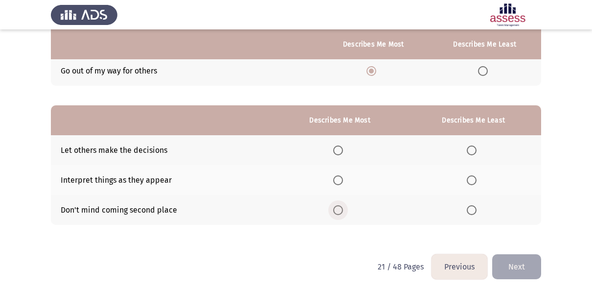
click at [336, 209] on span "Select an option" at bounding box center [338, 210] width 10 height 10
click at [336, 209] on input "Select an option" at bounding box center [338, 210] width 10 height 10
click at [474, 176] on span "Select an option" at bounding box center [472, 180] width 10 height 10
click at [474, 176] on input "Select an option" at bounding box center [472, 180] width 10 height 10
click at [513, 262] on button "Next" at bounding box center [516, 266] width 49 height 25
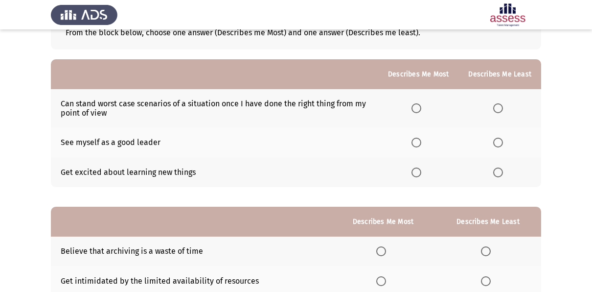
scroll to position [71, 0]
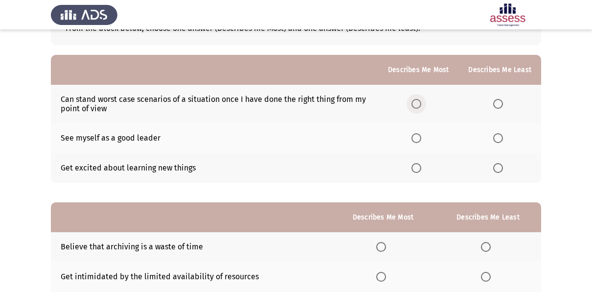
click at [416, 101] on span "Select an option" at bounding box center [416, 104] width 10 height 10
click at [416, 101] on input "Select an option" at bounding box center [416, 104] width 10 height 10
click at [499, 134] on span "Select an option" at bounding box center [498, 138] width 10 height 10
click at [499, 134] on input "Select an option" at bounding box center [498, 138] width 10 height 10
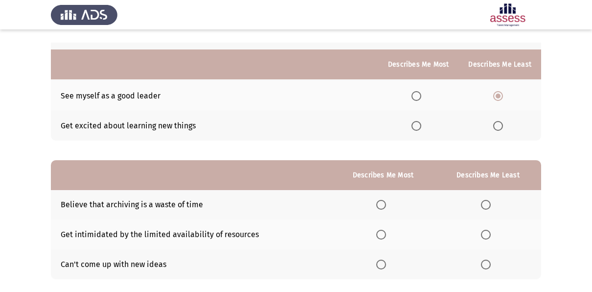
scroll to position [138, 0]
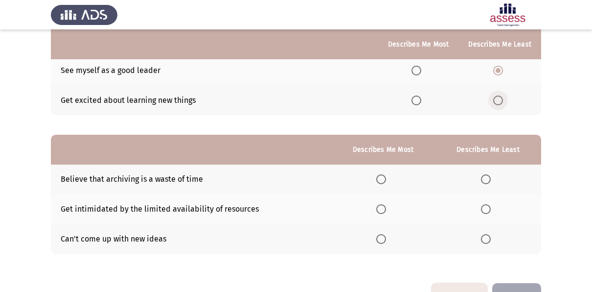
click at [495, 99] on span "Select an option" at bounding box center [498, 100] width 10 height 10
click at [495, 99] on input "Select an option" at bounding box center [498, 100] width 10 height 10
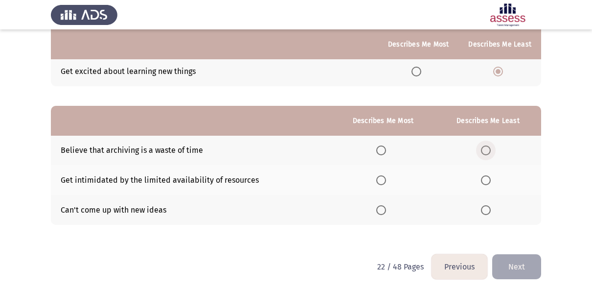
click at [490, 146] on span "Select an option" at bounding box center [486, 150] width 10 height 10
click at [490, 146] on input "Select an option" at bounding box center [486, 150] width 10 height 10
click at [485, 209] on span "Select an option" at bounding box center [486, 210] width 10 height 10
click at [485, 209] on input "Select an option" at bounding box center [486, 210] width 10 height 10
click at [379, 179] on span "Select an option" at bounding box center [381, 180] width 10 height 10
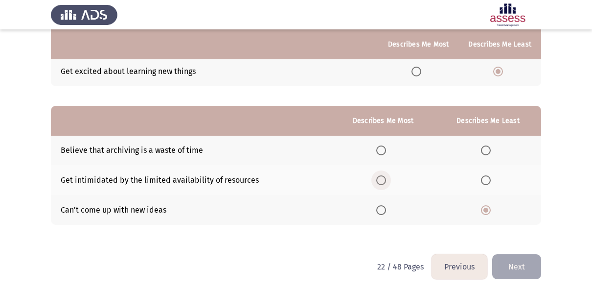
click at [379, 179] on input "Select an option" at bounding box center [381, 180] width 10 height 10
click at [510, 263] on button "Next" at bounding box center [516, 266] width 49 height 25
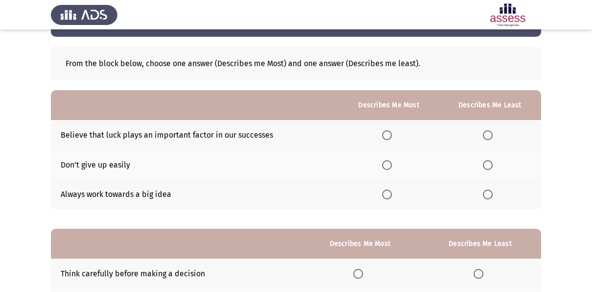
scroll to position [36, 0]
click at [392, 194] on span "Select an option" at bounding box center [387, 194] width 10 height 10
click at [392, 194] on input "Select an option" at bounding box center [387, 194] width 10 height 10
click at [488, 164] on span "Select an option" at bounding box center [488, 164] width 10 height 10
click at [488, 164] on input "Select an option" at bounding box center [488, 164] width 10 height 10
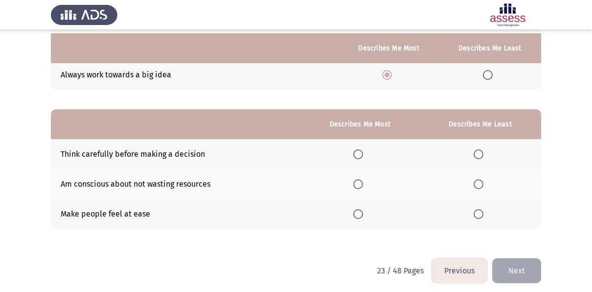
scroll to position [159, 0]
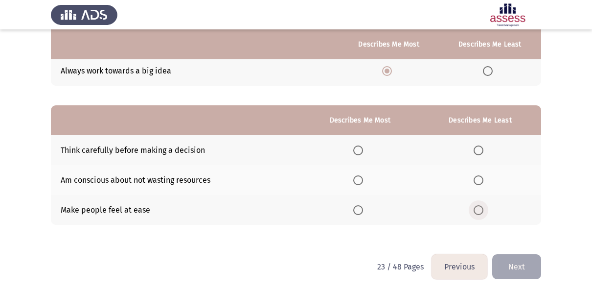
click at [478, 211] on span "Select an option" at bounding box center [478, 210] width 10 height 10
click at [478, 211] on input "Select an option" at bounding box center [478, 210] width 10 height 10
click at [361, 179] on span "Select an option" at bounding box center [358, 180] width 10 height 10
click at [361, 179] on input "Select an option" at bounding box center [358, 180] width 10 height 10
click at [503, 261] on button "Next" at bounding box center [516, 266] width 49 height 25
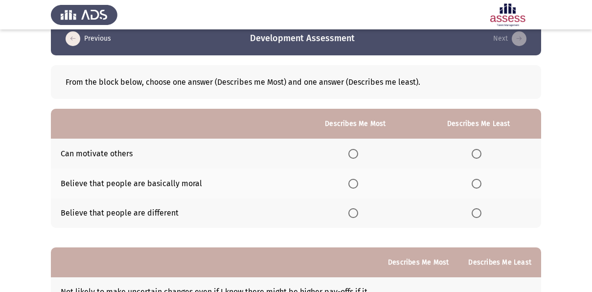
scroll to position [19, 0]
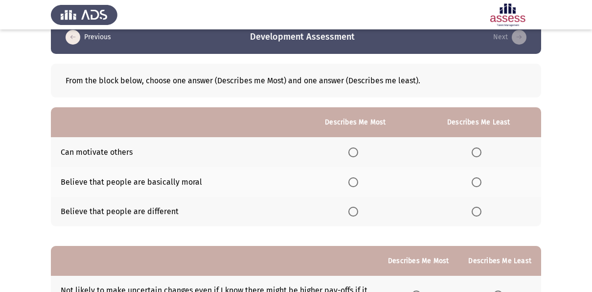
click at [354, 152] on span "Select an option" at bounding box center [353, 152] width 10 height 10
click at [354, 152] on input "Select an option" at bounding box center [353, 152] width 10 height 10
click at [479, 179] on span "Select an option" at bounding box center [477, 182] width 10 height 10
click at [479, 179] on input "Select an option" at bounding box center [477, 182] width 10 height 10
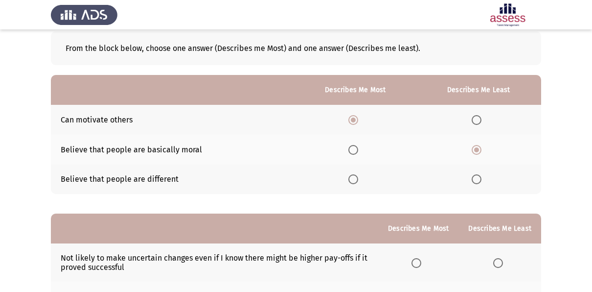
scroll to position [52, 0]
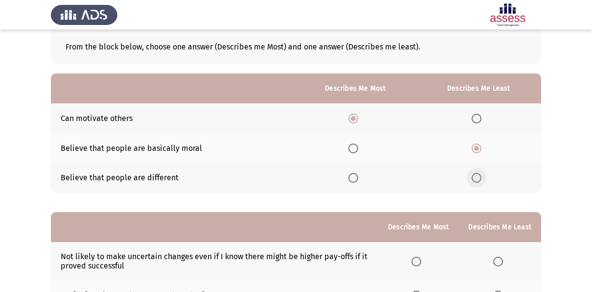
click at [475, 177] on span "Select an option" at bounding box center [477, 178] width 10 height 10
click at [475, 177] on input "Select an option" at bounding box center [477, 178] width 10 height 10
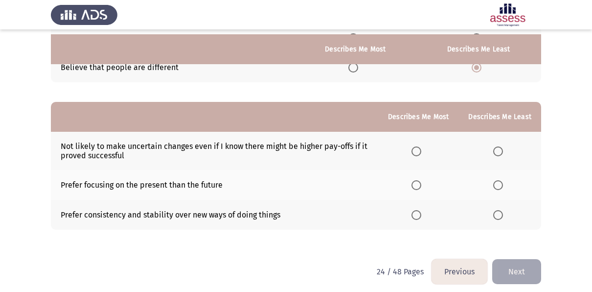
scroll to position [167, 0]
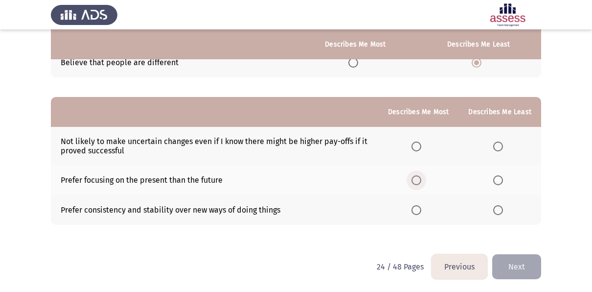
click at [415, 179] on span "Select an option" at bounding box center [416, 180] width 10 height 10
click at [415, 179] on input "Select an option" at bounding box center [416, 180] width 10 height 10
click at [498, 209] on span "Select an option" at bounding box center [498, 210] width 10 height 10
click at [498, 209] on input "Select an option" at bounding box center [498, 210] width 10 height 10
click at [515, 261] on button "Next" at bounding box center [516, 266] width 49 height 25
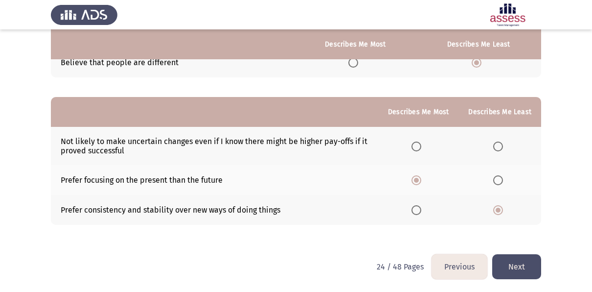
scroll to position [0, 0]
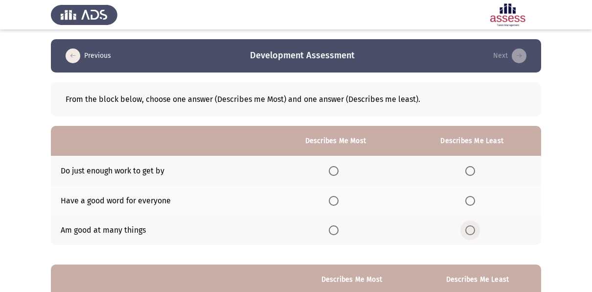
click at [469, 228] on span "Select an option" at bounding box center [470, 230] width 10 height 10
click at [469, 228] on input "Select an option" at bounding box center [470, 230] width 10 height 10
click at [337, 198] on span "Select an option" at bounding box center [334, 201] width 10 height 10
click at [337, 198] on input "Select an option" at bounding box center [334, 201] width 10 height 10
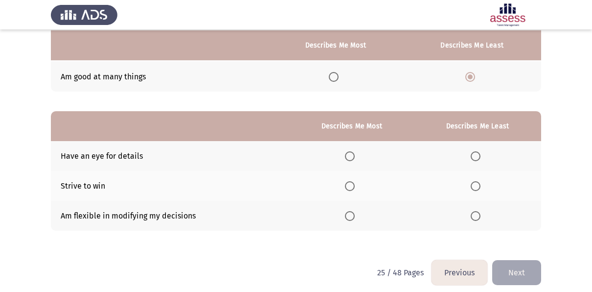
scroll to position [155, 0]
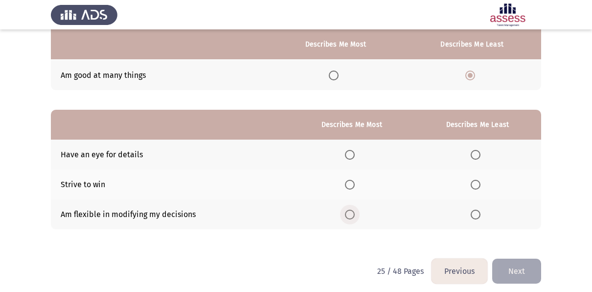
click at [355, 213] on span "Select an option" at bounding box center [350, 214] width 10 height 10
click at [355, 213] on input "Select an option" at bounding box center [350, 214] width 10 height 10
click at [476, 181] on span "Select an option" at bounding box center [476, 185] width 10 height 10
click at [476, 181] on input "Select an option" at bounding box center [476, 185] width 10 height 10
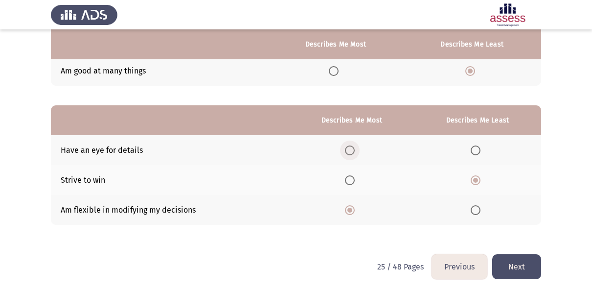
click at [349, 149] on span "Select an option" at bounding box center [350, 150] width 10 height 10
click at [349, 149] on input "Select an option" at bounding box center [350, 150] width 10 height 10
click at [352, 207] on span "Select an option" at bounding box center [350, 210] width 10 height 10
click at [352, 207] on input "Select an option" at bounding box center [350, 210] width 10 height 10
click at [508, 260] on button "Next" at bounding box center [516, 266] width 49 height 25
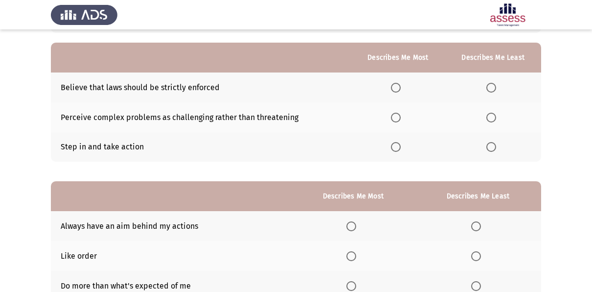
scroll to position [86, 0]
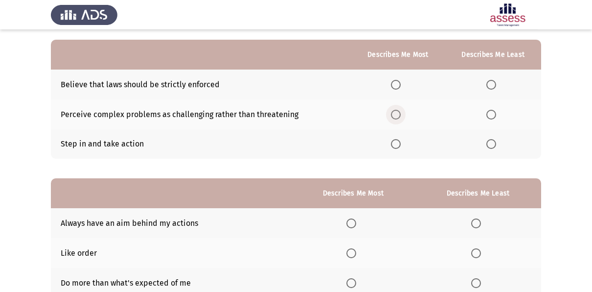
click at [400, 115] on span "Select an option" at bounding box center [396, 115] width 10 height 10
click at [400, 115] on input "Select an option" at bounding box center [396, 115] width 10 height 10
click at [491, 142] on span "Select an option" at bounding box center [491, 144] width 10 height 10
click at [491, 142] on input "Select an option" at bounding box center [491, 144] width 10 height 10
click at [488, 114] on span "Select an option" at bounding box center [491, 115] width 10 height 10
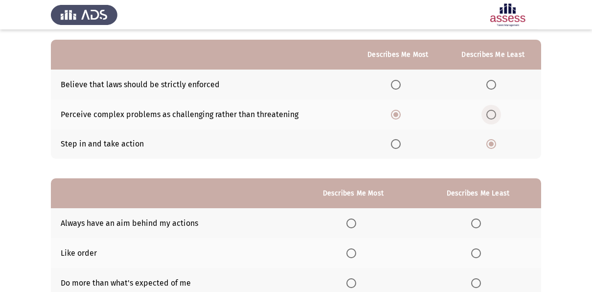
click at [488, 114] on input "Select an option" at bounding box center [491, 115] width 10 height 10
click at [393, 85] on span "Select an option" at bounding box center [396, 85] width 10 height 10
click at [393, 85] on input "Select an option" at bounding box center [396, 85] width 10 height 10
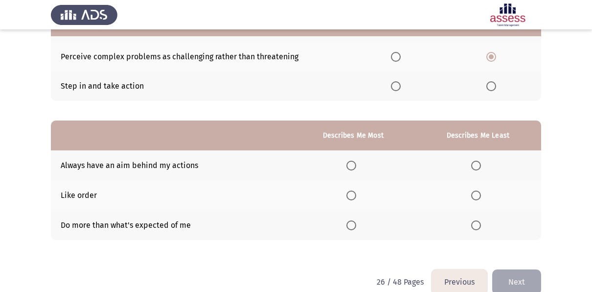
scroll to position [150, 0]
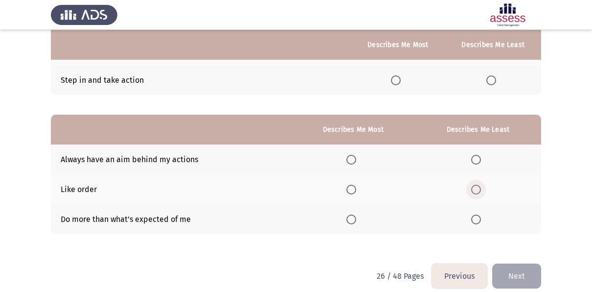
click at [472, 184] on span "Select an option" at bounding box center [476, 189] width 10 height 10
click at [472, 184] on input "Select an option" at bounding box center [476, 189] width 10 height 10
click at [356, 221] on span "Select an option" at bounding box center [351, 219] width 10 height 10
click at [356, 221] on input "Select an option" at bounding box center [351, 219] width 10 height 10
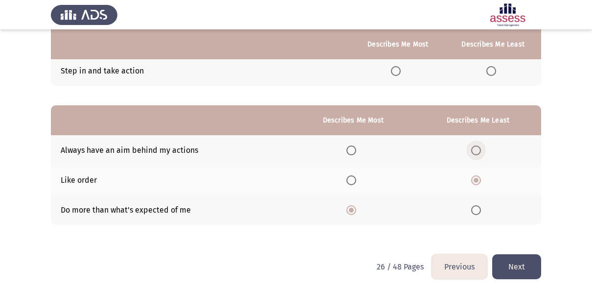
click at [477, 153] on span "Select an option" at bounding box center [476, 150] width 10 height 10
click at [477, 153] on input "Select an option" at bounding box center [476, 150] width 10 height 10
click at [504, 264] on button "Next" at bounding box center [516, 266] width 49 height 25
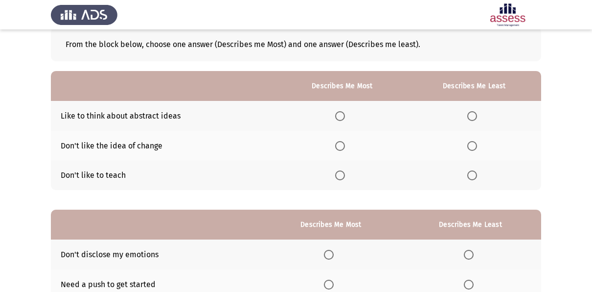
scroll to position [56, 0]
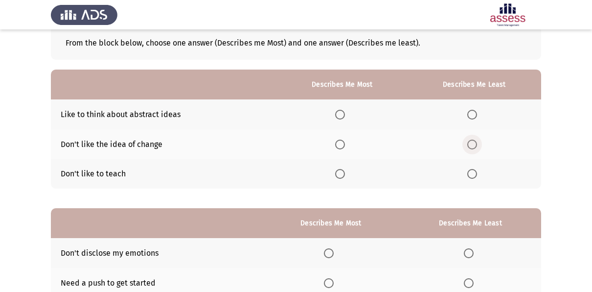
click at [470, 143] on span "Select an option" at bounding box center [472, 144] width 10 height 10
click at [470, 143] on input "Select an option" at bounding box center [472, 144] width 10 height 10
click at [344, 173] on span "Select an option" at bounding box center [340, 174] width 10 height 10
click at [344, 173] on input "Select an option" at bounding box center [340, 174] width 10 height 10
click at [344, 119] on th at bounding box center [342, 114] width 131 height 30
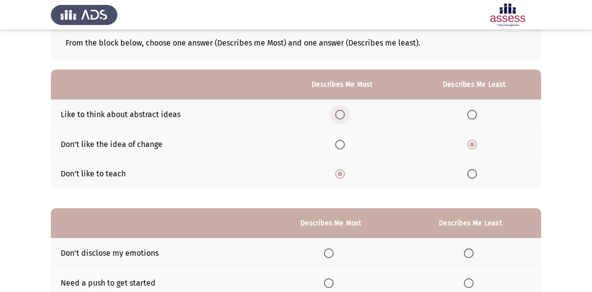
click at [344, 113] on span "Select an option" at bounding box center [340, 115] width 10 height 10
click at [344, 113] on input "Select an option" at bounding box center [340, 115] width 10 height 10
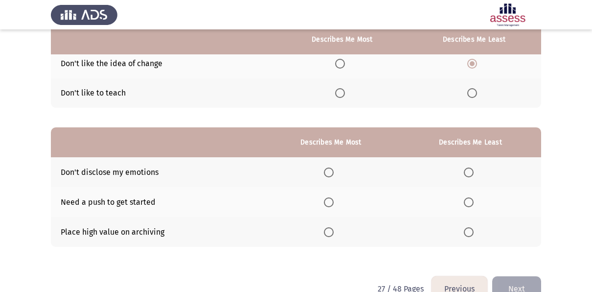
scroll to position [137, 0]
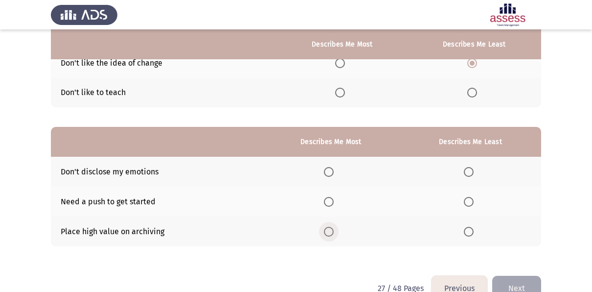
click at [329, 227] on span "Select an option" at bounding box center [329, 231] width 10 height 10
click at [329, 227] on input "Select an option" at bounding box center [329, 231] width 10 height 10
click at [470, 200] on span "Select an option" at bounding box center [469, 202] width 10 height 10
click at [470, 200] on input "Select an option" at bounding box center [469, 202] width 10 height 10
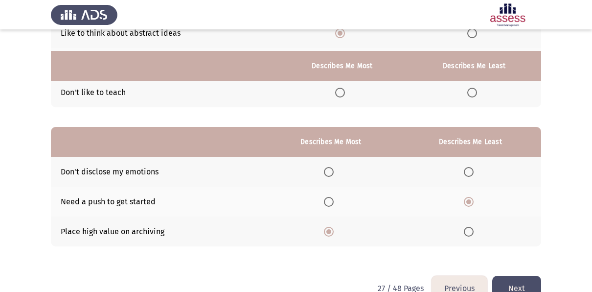
scroll to position [159, 0]
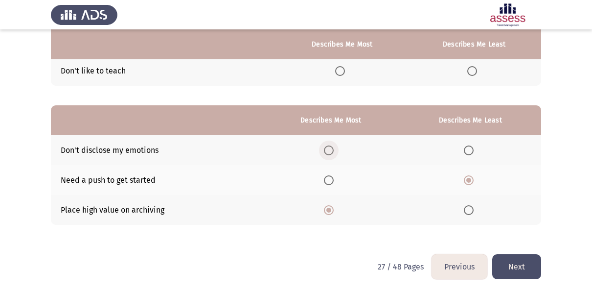
click at [330, 149] on span "Select an option" at bounding box center [329, 150] width 10 height 10
click at [330, 149] on input "Select an option" at bounding box center [329, 150] width 10 height 10
click at [516, 267] on button "Next" at bounding box center [516, 266] width 49 height 25
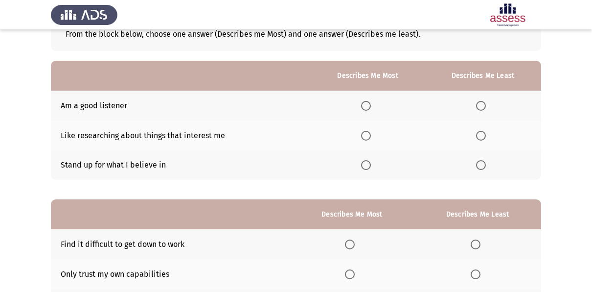
scroll to position [66, 0]
click at [476, 134] on span "Select an option" at bounding box center [481, 135] width 10 height 10
click at [476, 134] on input "Select an option" at bounding box center [481, 135] width 10 height 10
click at [365, 109] on span "Select an option" at bounding box center [366, 105] width 10 height 10
click at [365, 109] on input "Select an option" at bounding box center [366, 105] width 10 height 10
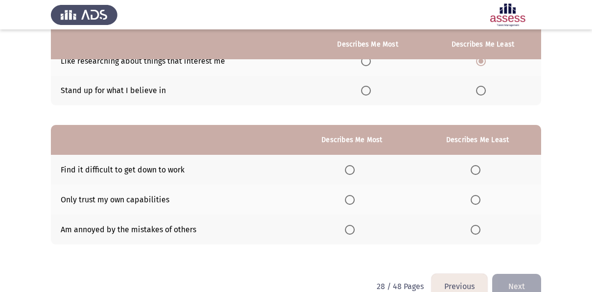
scroll to position [159, 0]
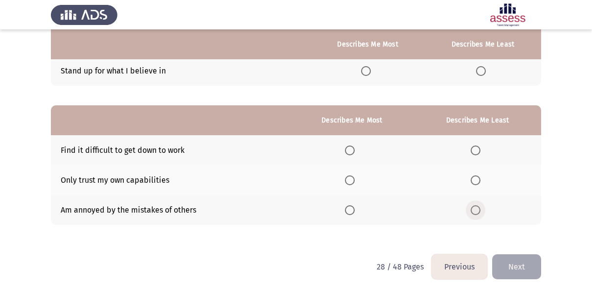
click at [474, 213] on span "Select an option" at bounding box center [476, 210] width 10 height 10
click at [474, 213] on input "Select an option" at bounding box center [476, 210] width 10 height 10
click at [478, 150] on span "Select an option" at bounding box center [476, 150] width 10 height 10
click at [478, 150] on input "Select an option" at bounding box center [476, 150] width 10 height 10
click at [353, 208] on span "Select an option" at bounding box center [350, 210] width 10 height 10
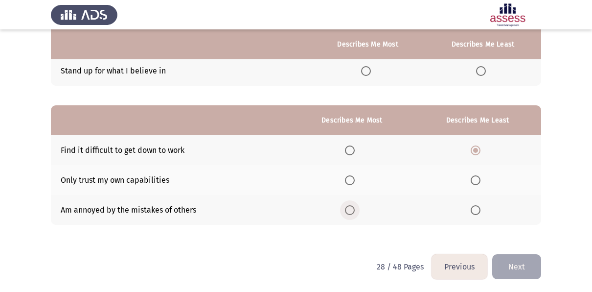
click at [353, 208] on input "Select an option" at bounding box center [350, 210] width 10 height 10
click at [517, 271] on button "Next" at bounding box center [516, 266] width 49 height 25
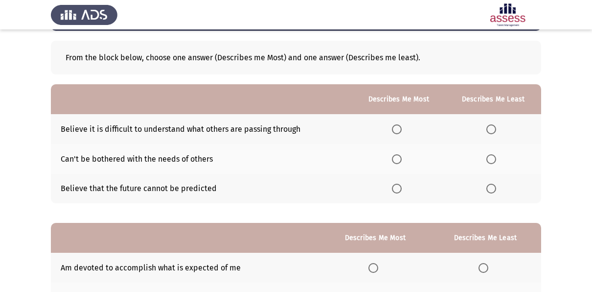
scroll to position [41, 0]
click at [400, 186] on span "Select an option" at bounding box center [397, 189] width 10 height 10
click at [400, 186] on input "Select an option" at bounding box center [397, 189] width 10 height 10
click at [491, 159] on span "Select an option" at bounding box center [491, 160] width 10 height 10
click at [491, 159] on input "Select an option" at bounding box center [491, 160] width 10 height 10
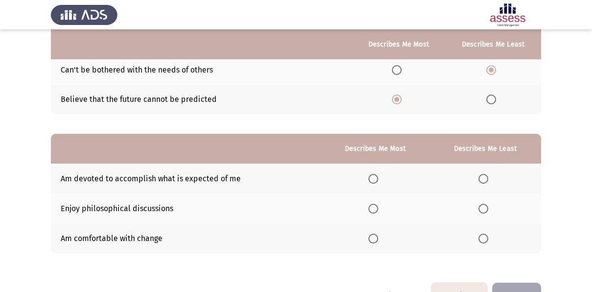
scroll to position [131, 0]
click at [375, 236] on span "Select an option" at bounding box center [373, 238] width 10 height 10
click at [375, 236] on input "Select an option" at bounding box center [373, 238] width 10 height 10
click at [477, 203] on th at bounding box center [485, 208] width 112 height 30
click at [481, 205] on span "Select an option" at bounding box center [483, 208] width 10 height 10
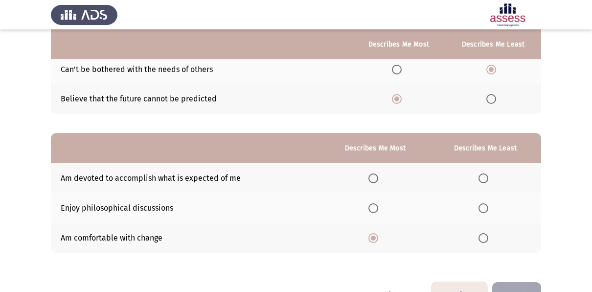
click at [481, 205] on input "Select an option" at bounding box center [483, 208] width 10 height 10
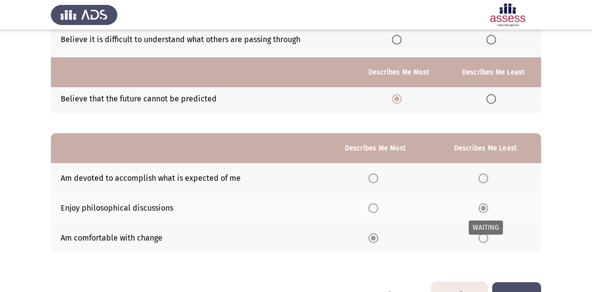
scroll to position [159, 0]
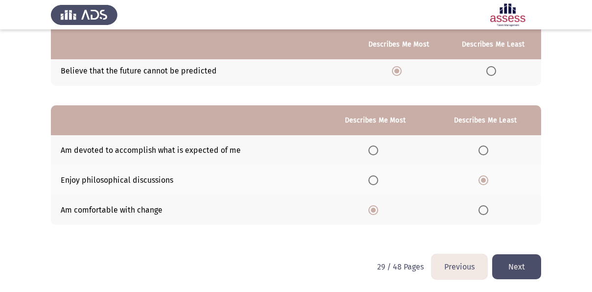
click at [523, 266] on button "Next" at bounding box center [516, 266] width 49 height 25
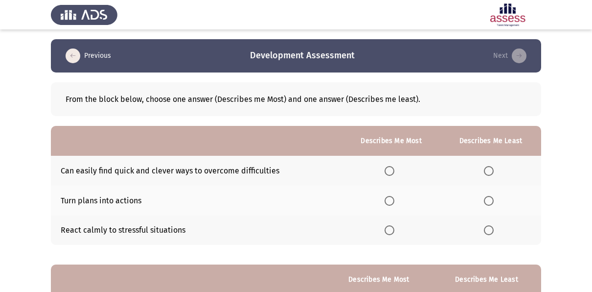
click at [523, 266] on th "Describes Me Least" at bounding box center [486, 279] width 109 height 30
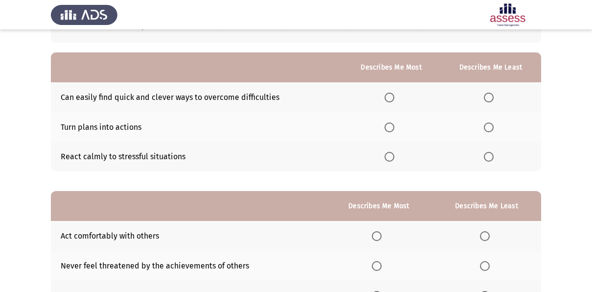
scroll to position [76, 0]
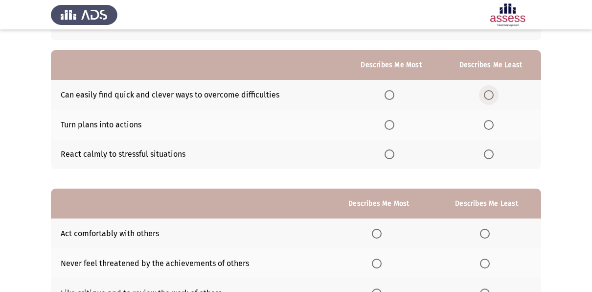
click at [489, 97] on span "Select an option" at bounding box center [489, 95] width 10 height 10
click at [489, 97] on input "Select an option" at bounding box center [489, 95] width 10 height 10
click at [386, 156] on span "Select an option" at bounding box center [389, 154] width 10 height 10
click at [386, 156] on input "Select an option" at bounding box center [389, 154] width 10 height 10
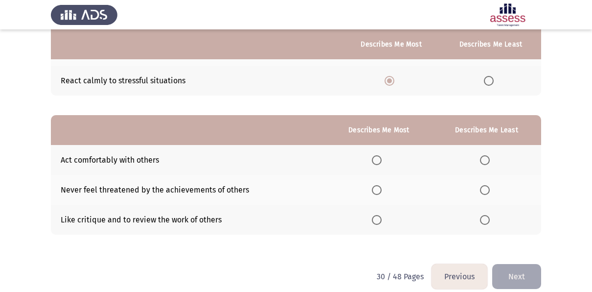
scroll to position [150, 0]
click at [373, 188] on th at bounding box center [379, 189] width 106 height 30
click at [376, 188] on span "Select an option" at bounding box center [377, 189] width 10 height 10
click at [376, 188] on input "Select an option" at bounding box center [377, 189] width 10 height 10
click at [487, 214] on span "Select an option" at bounding box center [485, 219] width 10 height 10
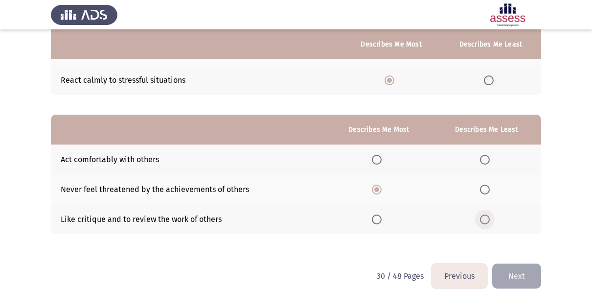
click at [487, 214] on input "Select an option" at bounding box center [485, 219] width 10 height 10
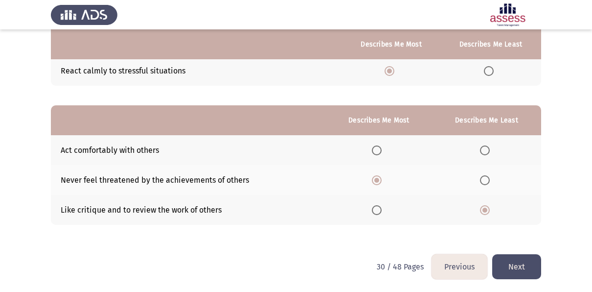
click at [519, 264] on button "Next" at bounding box center [516, 266] width 49 height 25
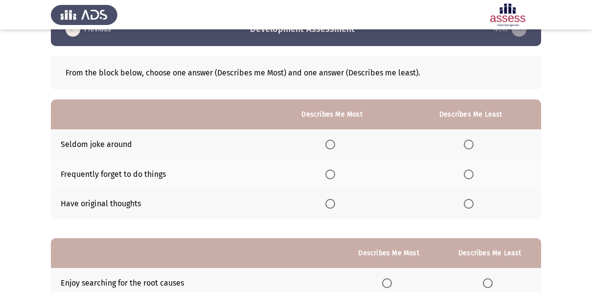
scroll to position [28, 0]
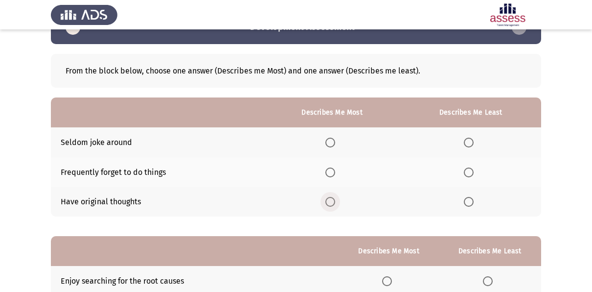
click at [335, 202] on span "Select an option" at bounding box center [330, 202] width 10 height 10
click at [335, 202] on input "Select an option" at bounding box center [330, 202] width 10 height 10
click at [470, 172] on span "Select an option" at bounding box center [469, 172] width 10 height 10
click at [470, 172] on input "Select an option" at bounding box center [469, 172] width 10 height 10
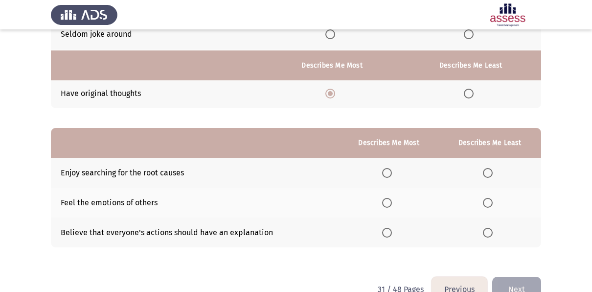
scroll to position [159, 0]
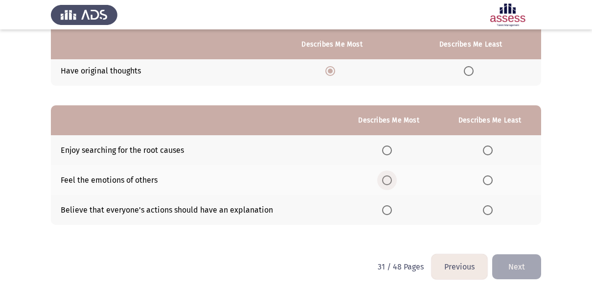
click at [393, 175] on label "Select an option" at bounding box center [389, 180] width 14 height 10
click at [392, 175] on input "Select an option" at bounding box center [387, 180] width 10 height 10
click at [494, 191] on th at bounding box center [490, 180] width 102 height 30
click at [485, 210] on span "Select an option" at bounding box center [488, 210] width 10 height 10
click at [485, 210] on input "Select an option" at bounding box center [488, 210] width 10 height 10
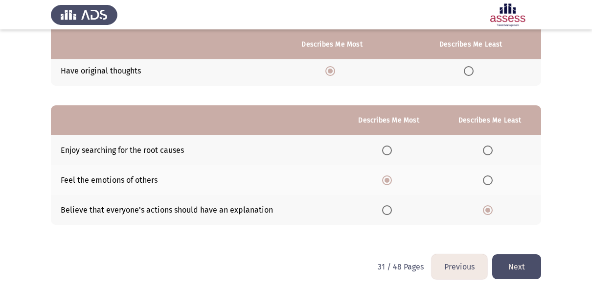
click at [521, 274] on button "Next" at bounding box center [516, 266] width 49 height 25
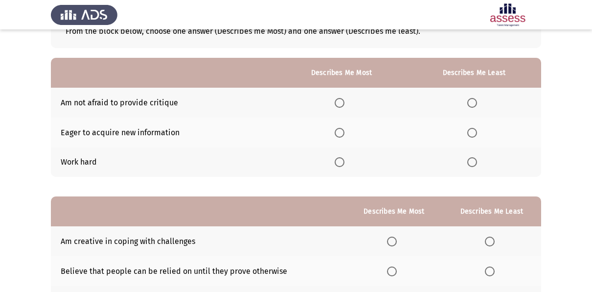
scroll to position [67, 0]
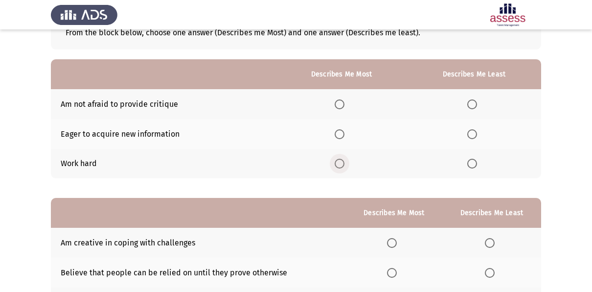
click at [344, 161] on span "Select an option" at bounding box center [340, 163] width 10 height 10
click at [344, 161] on input "Select an option" at bounding box center [340, 163] width 10 height 10
click at [478, 104] on label "Select an option" at bounding box center [474, 104] width 14 height 10
click at [477, 104] on input "Select an option" at bounding box center [472, 104] width 10 height 10
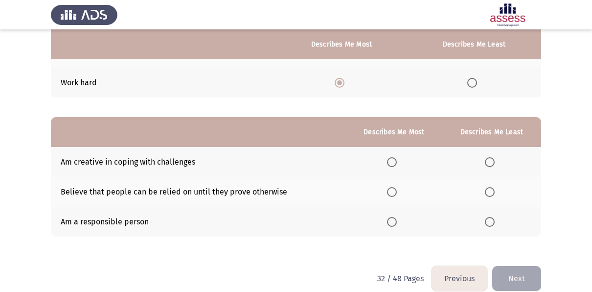
scroll to position [148, 0]
click at [394, 221] on span "Select an option" at bounding box center [392, 221] width 10 height 10
click at [394, 221] on input "Select an option" at bounding box center [392, 221] width 10 height 10
click at [487, 192] on span "Select an option" at bounding box center [490, 191] width 10 height 10
click at [487, 192] on input "Select an option" at bounding box center [490, 191] width 10 height 10
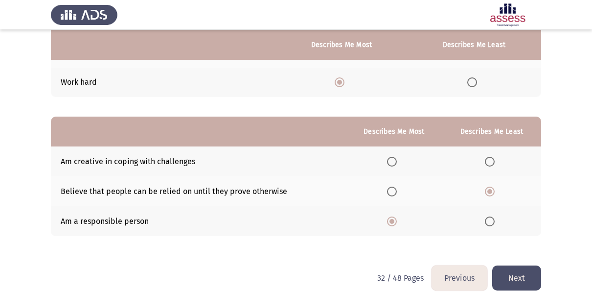
click at [511, 275] on button "Next" at bounding box center [516, 277] width 49 height 25
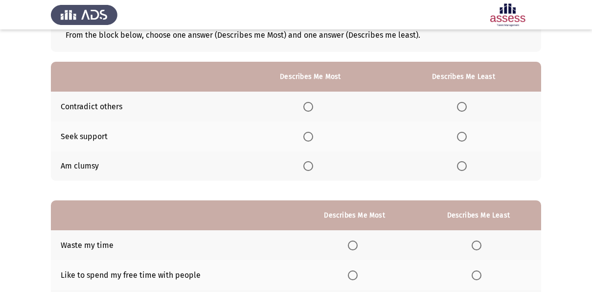
scroll to position [64, 0]
click at [459, 169] on span "Select an option" at bounding box center [462, 166] width 10 height 10
click at [459, 169] on input "Select an option" at bounding box center [462, 166] width 10 height 10
click at [313, 135] on span "Select an option" at bounding box center [308, 137] width 10 height 10
click at [313, 135] on input "Select an option" at bounding box center [308, 137] width 10 height 10
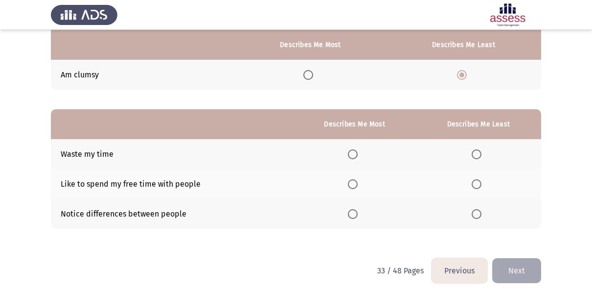
scroll to position [156, 0]
click at [475, 153] on span "Select an option" at bounding box center [477, 154] width 10 height 10
click at [475, 153] on input "Select an option" at bounding box center [477, 154] width 10 height 10
click at [355, 182] on span "Select an option" at bounding box center [353, 184] width 10 height 10
click at [355, 182] on input "Select an option" at bounding box center [353, 184] width 10 height 10
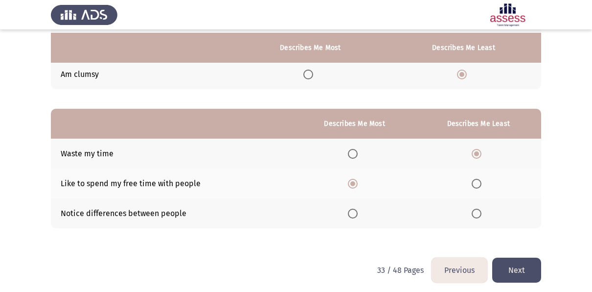
scroll to position [159, 0]
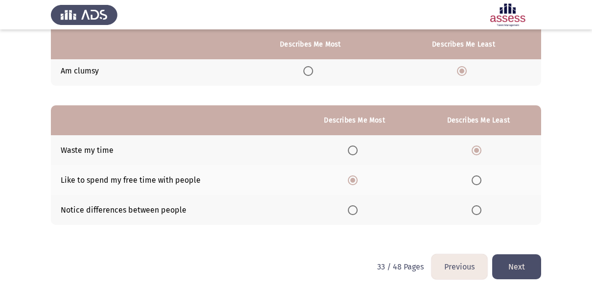
click at [520, 267] on button "Next" at bounding box center [516, 266] width 49 height 25
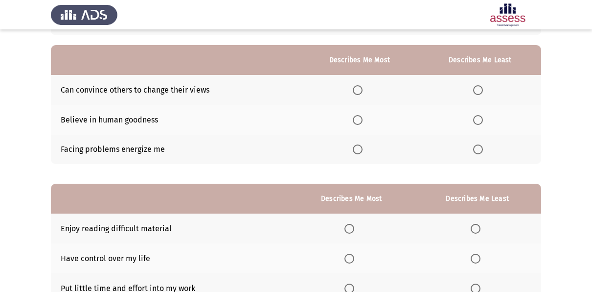
scroll to position [81, 0]
click at [478, 89] on span "Select an option" at bounding box center [478, 90] width 10 height 10
click at [478, 89] on input "Select an option" at bounding box center [478, 90] width 10 height 10
click at [355, 120] on span "Select an option" at bounding box center [358, 119] width 10 height 10
click at [355, 120] on input "Select an option" at bounding box center [358, 119] width 10 height 10
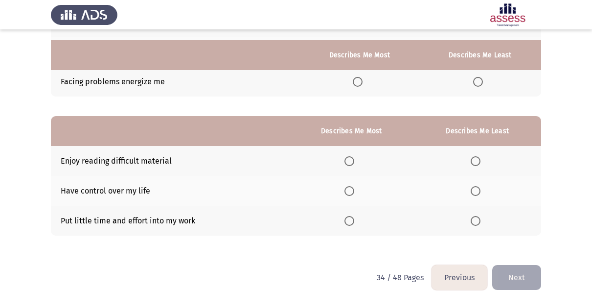
scroll to position [159, 0]
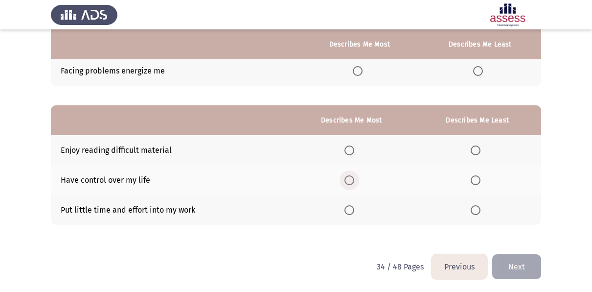
click at [354, 180] on span "Select an option" at bounding box center [349, 180] width 10 height 10
click at [354, 180] on input "Select an option" at bounding box center [349, 180] width 10 height 10
click at [475, 151] on span "Select an option" at bounding box center [476, 150] width 10 height 10
click at [475, 151] on input "Select an option" at bounding box center [476, 150] width 10 height 10
click at [514, 264] on button "Next" at bounding box center [516, 266] width 49 height 25
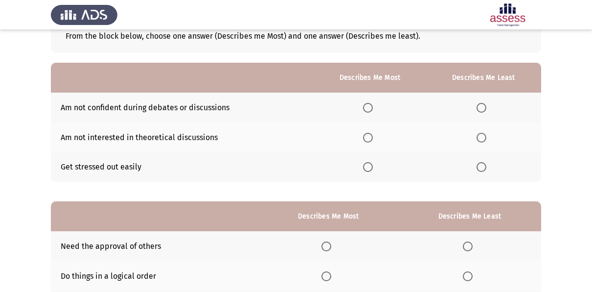
scroll to position [64, 0]
click at [370, 136] on span "Select an option" at bounding box center [368, 137] width 10 height 10
click at [370, 136] on input "Select an option" at bounding box center [368, 137] width 10 height 10
click at [482, 106] on span "Select an option" at bounding box center [481, 107] width 10 height 10
click at [482, 106] on input "Select an option" at bounding box center [481, 107] width 10 height 10
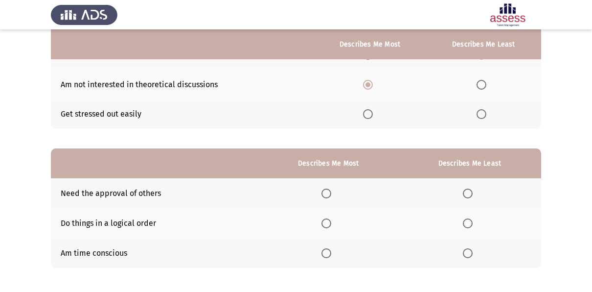
scroll to position [116, 0]
click at [325, 221] on span "Select an option" at bounding box center [326, 223] width 10 height 10
click at [325, 221] on input "Select an option" at bounding box center [326, 223] width 10 height 10
click at [468, 189] on span "Select an option" at bounding box center [468, 193] width 10 height 10
click at [468, 189] on input "Select an option" at bounding box center [468, 193] width 10 height 10
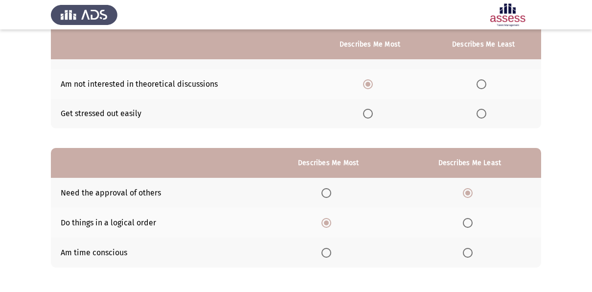
scroll to position [159, 0]
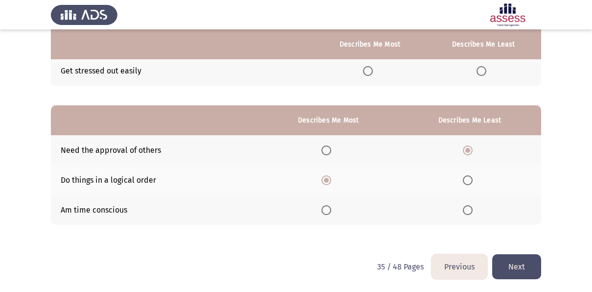
click at [511, 262] on button "Next" at bounding box center [516, 266] width 49 height 25
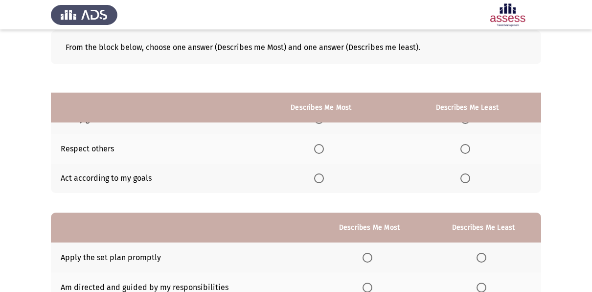
scroll to position [48, 0]
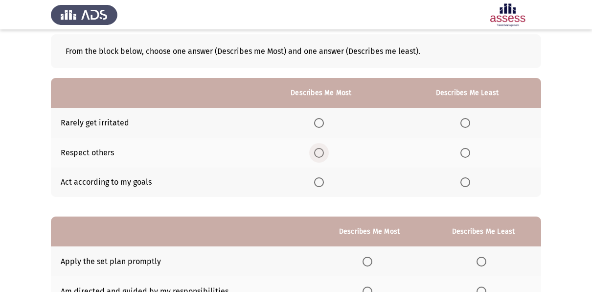
click at [324, 151] on span "Select an option" at bounding box center [319, 153] width 10 height 10
click at [324, 151] on input "Select an option" at bounding box center [319, 153] width 10 height 10
click at [464, 122] on span "Select an option" at bounding box center [465, 123] width 10 height 10
click at [464, 122] on input "Select an option" at bounding box center [465, 123] width 10 height 10
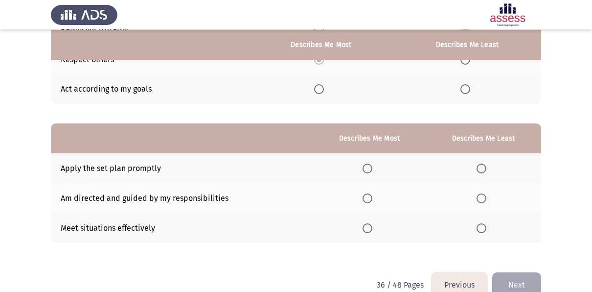
scroll to position [156, 0]
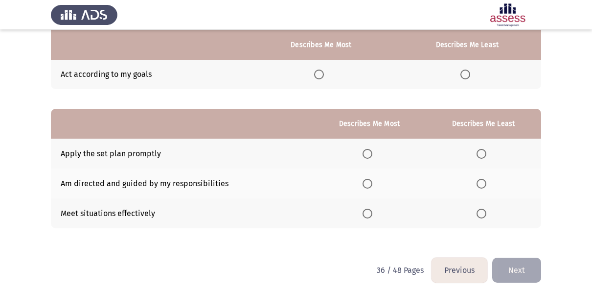
click at [480, 154] on span "Select an option" at bounding box center [481, 154] width 10 height 10
click at [480, 154] on input "Select an option" at bounding box center [481, 154] width 10 height 10
click at [366, 187] on span "Select an option" at bounding box center [367, 184] width 10 height 10
click at [366, 187] on input "Select an option" at bounding box center [367, 184] width 10 height 10
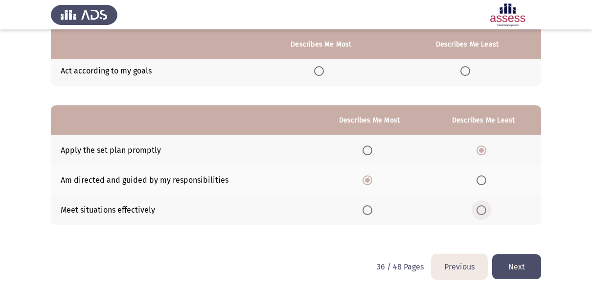
click at [482, 209] on span "Select an option" at bounding box center [481, 210] width 10 height 10
click at [482, 209] on input "Select an option" at bounding box center [481, 210] width 10 height 10
click at [525, 268] on button "Next" at bounding box center [516, 266] width 49 height 25
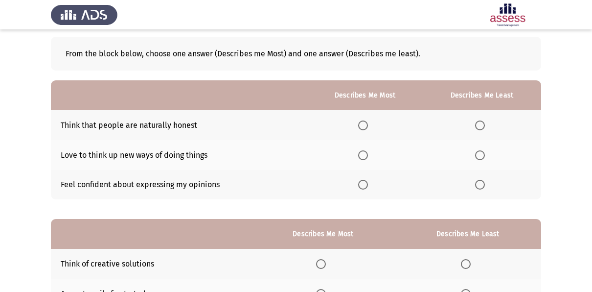
scroll to position [46, 0]
click at [365, 181] on span "Select an option" at bounding box center [363, 184] width 10 height 10
click at [365, 181] on input "Select an option" at bounding box center [363, 184] width 10 height 10
click at [481, 155] on span "Select an option" at bounding box center [480, 155] width 10 height 10
click at [481, 155] on input "Select an option" at bounding box center [480, 155] width 10 height 10
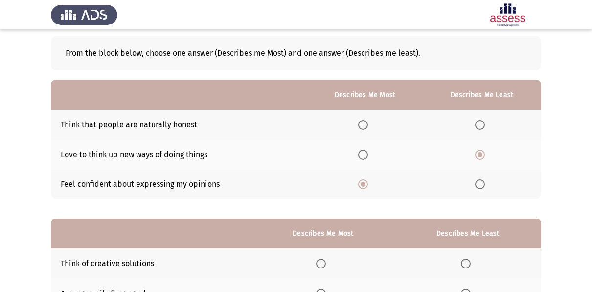
scroll to position [159, 0]
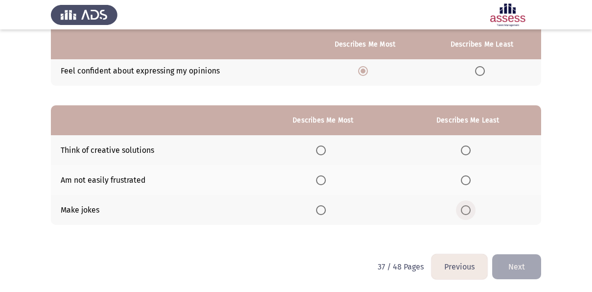
click at [466, 209] on span "Select an option" at bounding box center [466, 210] width 10 height 10
click at [466, 209] on input "Select an option" at bounding box center [466, 210] width 10 height 10
click at [326, 148] on span "Select an option" at bounding box center [321, 150] width 10 height 10
click at [326, 148] on input "Select an option" at bounding box center [321, 150] width 10 height 10
click at [518, 254] on button "Next" at bounding box center [516, 266] width 49 height 25
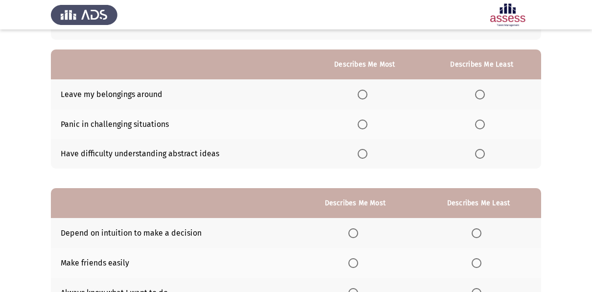
scroll to position [77, 0]
click at [479, 125] on span "Select an option" at bounding box center [480, 124] width 10 height 10
click at [479, 125] on input "Select an option" at bounding box center [480, 124] width 10 height 10
click at [364, 153] on span "Select an option" at bounding box center [363, 153] width 10 height 10
click at [364, 153] on input "Select an option" at bounding box center [363, 153] width 10 height 10
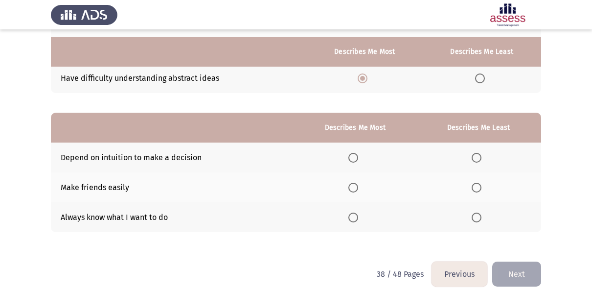
scroll to position [159, 0]
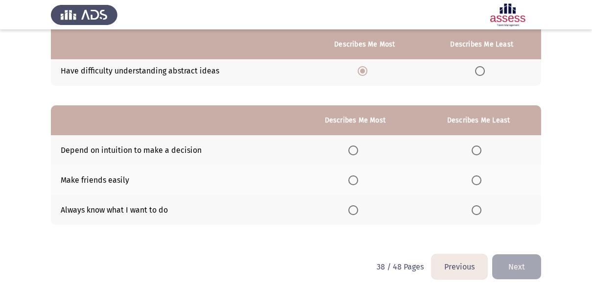
click at [349, 207] on th at bounding box center [355, 210] width 122 height 30
click at [351, 209] on span "Select an option" at bounding box center [353, 210] width 10 height 10
click at [351, 209] on input "Select an option" at bounding box center [353, 210] width 10 height 10
click at [473, 152] on span "Select an option" at bounding box center [477, 150] width 10 height 10
click at [473, 152] on input "Select an option" at bounding box center [477, 150] width 10 height 10
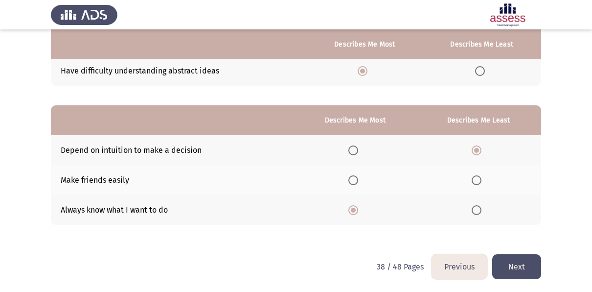
click at [507, 258] on button "Next" at bounding box center [516, 266] width 49 height 25
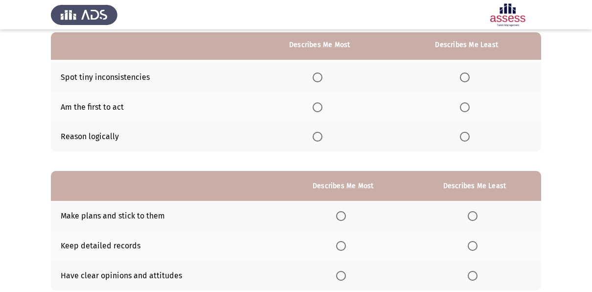
scroll to position [94, 0]
click at [460, 75] on span "Select an option" at bounding box center [465, 77] width 10 height 10
click at [460, 75] on input "Select an option" at bounding box center [465, 77] width 10 height 10
click at [318, 137] on span "Select an option" at bounding box center [318, 136] width 10 height 10
click at [318, 137] on input "Select an option" at bounding box center [318, 136] width 10 height 10
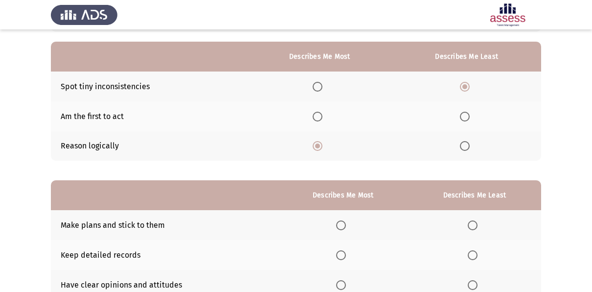
scroll to position [84, 0]
click at [321, 112] on span "Select an option" at bounding box center [318, 117] width 10 height 10
click at [321, 112] on input "Select an option" at bounding box center [318, 117] width 10 height 10
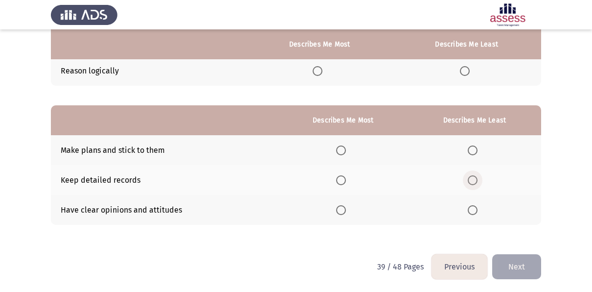
click at [472, 175] on span "Select an option" at bounding box center [473, 180] width 10 height 10
click at [472, 175] on input "Select an option" at bounding box center [473, 180] width 10 height 10
click at [340, 210] on span "Select an option" at bounding box center [341, 210] width 10 height 10
click at [340, 210] on input "Select an option" at bounding box center [341, 210] width 10 height 10
click at [519, 262] on button "Next" at bounding box center [516, 266] width 49 height 25
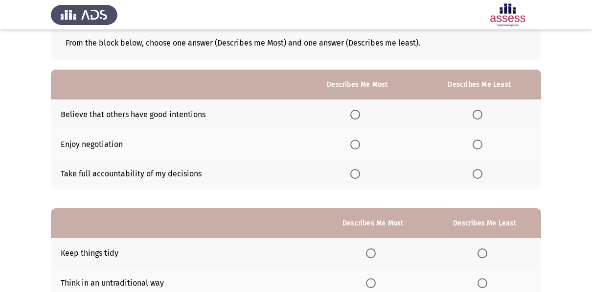
scroll to position [60, 0]
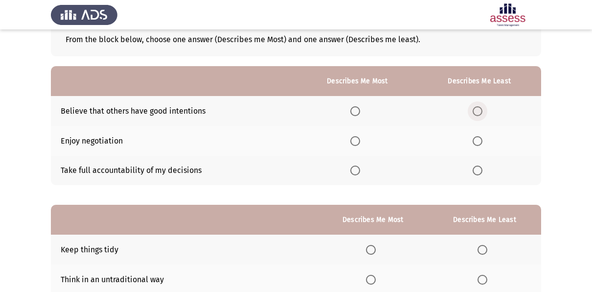
click at [481, 112] on span "Select an option" at bounding box center [478, 111] width 10 height 10
click at [481, 112] on input "Select an option" at bounding box center [478, 111] width 10 height 10
click at [359, 167] on span "Select an option" at bounding box center [355, 170] width 10 height 10
click at [359, 167] on input "Select an option" at bounding box center [355, 170] width 10 height 10
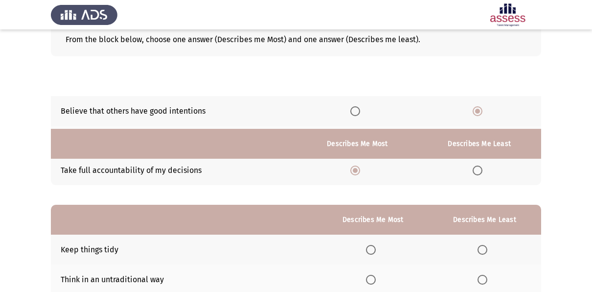
scroll to position [159, 0]
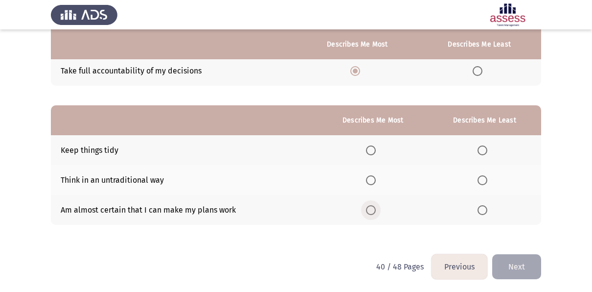
click at [375, 208] on span "Select an option" at bounding box center [371, 210] width 10 height 10
click at [375, 208] on input "Select an option" at bounding box center [371, 210] width 10 height 10
click at [480, 150] on span "Select an option" at bounding box center [482, 150] width 10 height 10
click at [480, 150] on input "Select an option" at bounding box center [482, 150] width 10 height 10
click at [509, 265] on button "Next" at bounding box center [516, 266] width 49 height 25
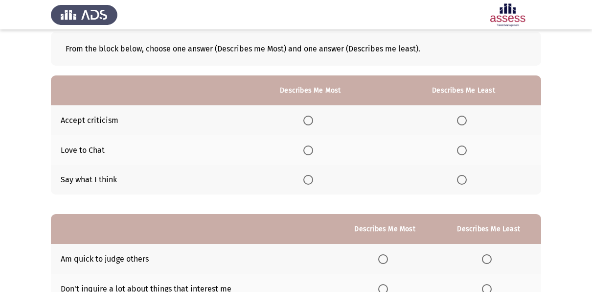
scroll to position [51, 0]
click at [308, 177] on span "Select an option" at bounding box center [308, 179] width 10 height 10
click at [308, 177] on input "Select an option" at bounding box center [308, 179] width 10 height 10
click at [459, 121] on span "Select an option" at bounding box center [462, 120] width 10 height 10
click at [459, 121] on input "Select an option" at bounding box center [462, 120] width 10 height 10
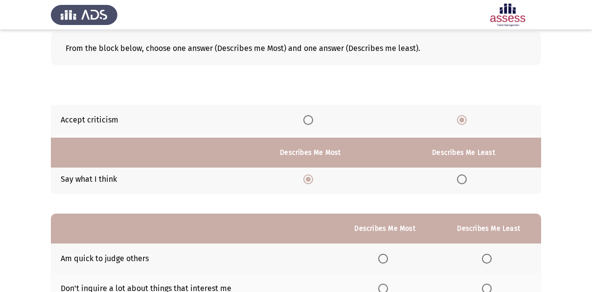
scroll to position [159, 0]
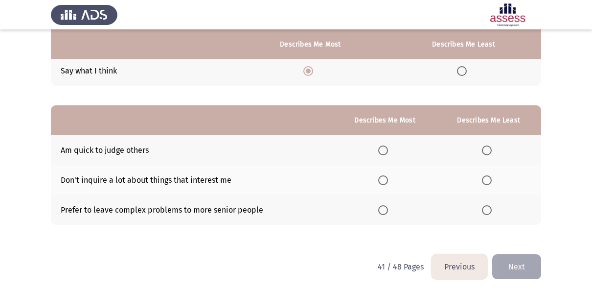
click at [485, 202] on th at bounding box center [488, 210] width 105 height 30
click at [489, 211] on span "Select an option" at bounding box center [487, 210] width 10 height 10
click at [489, 211] on input "Select an option" at bounding box center [487, 210] width 10 height 10
click at [383, 179] on span "Select an option" at bounding box center [383, 180] width 10 height 10
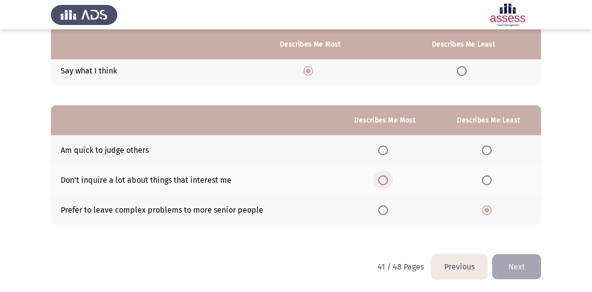
click at [383, 179] on input "Select an option" at bounding box center [383, 180] width 10 height 10
click at [519, 265] on button "Next" at bounding box center [516, 266] width 49 height 25
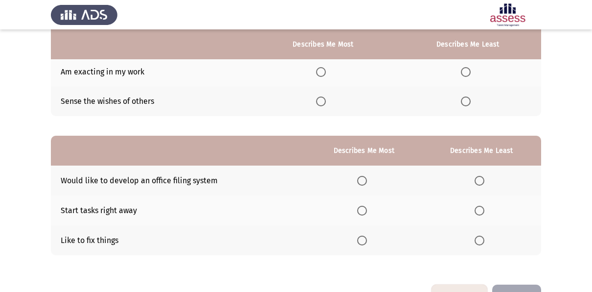
scroll to position [0, 0]
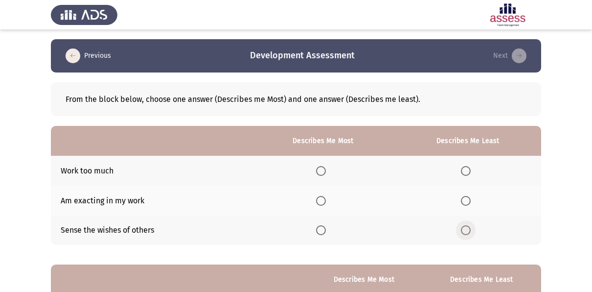
click at [471, 230] on span "Select an option" at bounding box center [466, 230] width 10 height 10
click at [471, 230] on input "Select an option" at bounding box center [466, 230] width 10 height 10
click at [324, 200] on span "Select an option" at bounding box center [321, 201] width 10 height 10
click at [324, 200] on input "Select an option" at bounding box center [321, 201] width 10 height 10
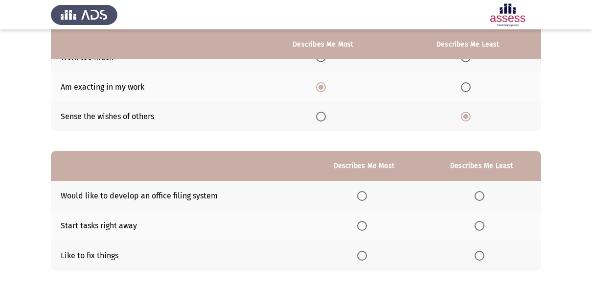
scroll to position [116, 0]
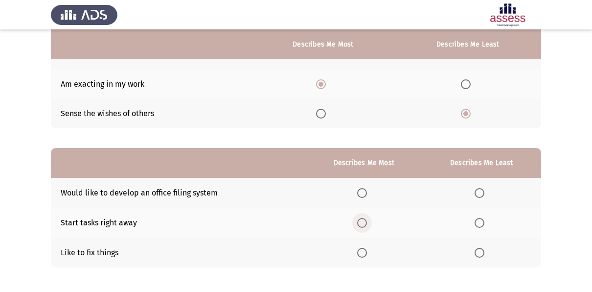
click at [361, 220] on span "Select an option" at bounding box center [362, 223] width 10 height 10
click at [361, 220] on input "Select an option" at bounding box center [362, 223] width 10 height 10
click at [483, 195] on span "Select an option" at bounding box center [479, 193] width 10 height 10
click at [483, 195] on input "Select an option" at bounding box center [479, 193] width 10 height 10
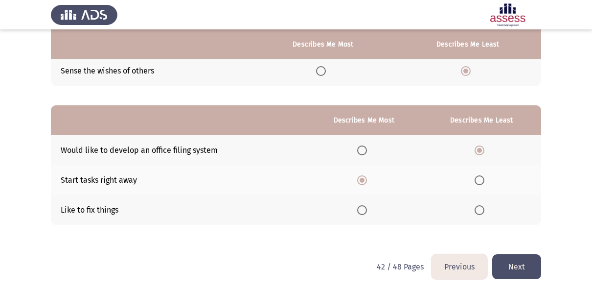
click at [515, 256] on button "Next" at bounding box center [516, 266] width 49 height 25
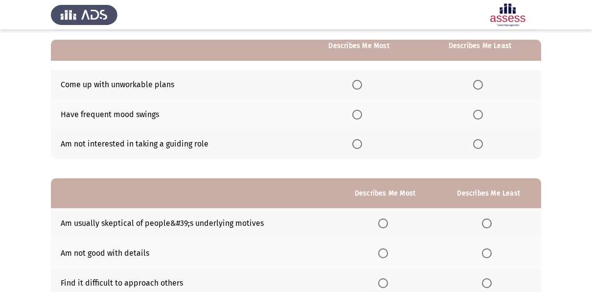
scroll to position [88, 0]
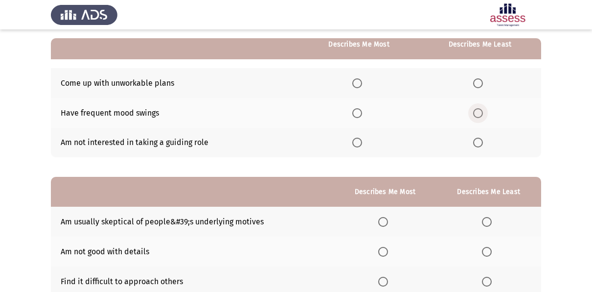
click at [476, 113] on span "Select an option" at bounding box center [478, 113] width 10 height 10
click at [476, 113] on input "Select an option" at bounding box center [478, 113] width 10 height 10
click at [357, 144] on span "Select an option" at bounding box center [357, 142] width 10 height 10
click at [357, 144] on input "Select an option" at bounding box center [357, 142] width 10 height 10
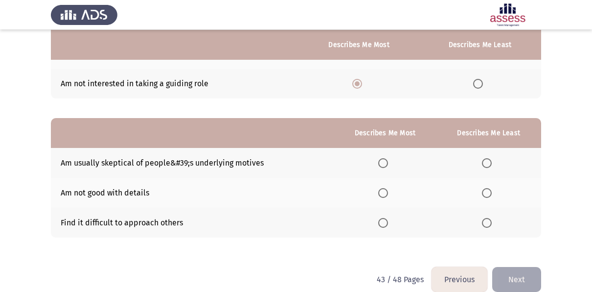
scroll to position [147, 0]
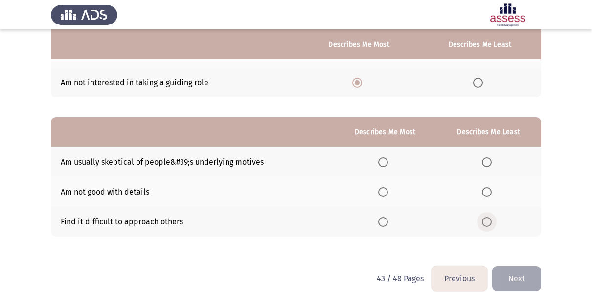
click at [489, 222] on span "Select an option" at bounding box center [487, 222] width 10 height 10
click at [489, 222] on input "Select an option" at bounding box center [487, 222] width 10 height 10
click at [384, 194] on span "Select an option" at bounding box center [383, 192] width 10 height 10
click at [384, 194] on input "Select an option" at bounding box center [383, 192] width 10 height 10
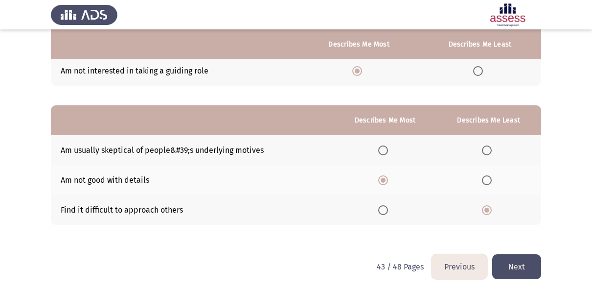
click at [503, 269] on button "Next" at bounding box center [516, 266] width 49 height 25
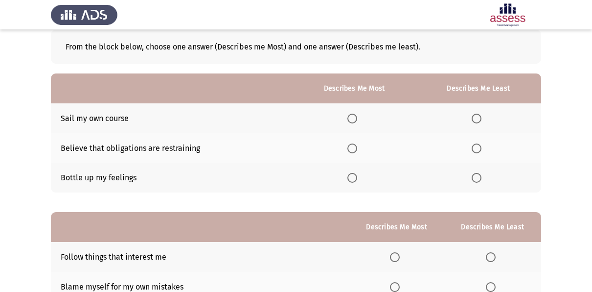
scroll to position [52, 0]
click at [472, 144] on span "Select an option" at bounding box center [477, 149] width 10 height 10
click at [472, 144] on input "Select an option" at bounding box center [477, 149] width 10 height 10
click at [354, 115] on span "Select an option" at bounding box center [352, 119] width 10 height 10
click at [354, 115] on input "Select an option" at bounding box center [352, 119] width 10 height 10
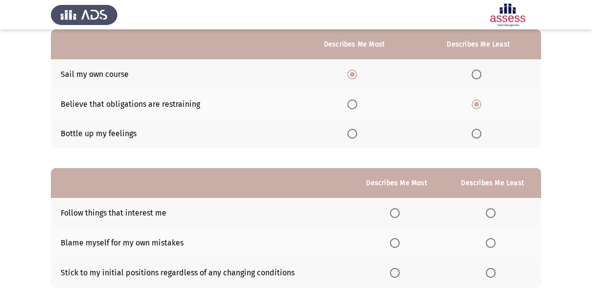
scroll to position [159, 0]
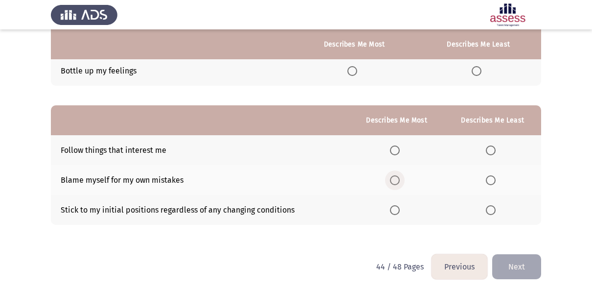
click at [394, 179] on span "Select an option" at bounding box center [395, 180] width 10 height 10
click at [394, 179] on input "Select an option" at bounding box center [395, 180] width 10 height 10
click at [494, 152] on span "Select an option" at bounding box center [491, 150] width 10 height 10
click at [494, 152] on input "Select an option" at bounding box center [491, 150] width 10 height 10
click at [514, 266] on button "Next" at bounding box center [516, 266] width 49 height 25
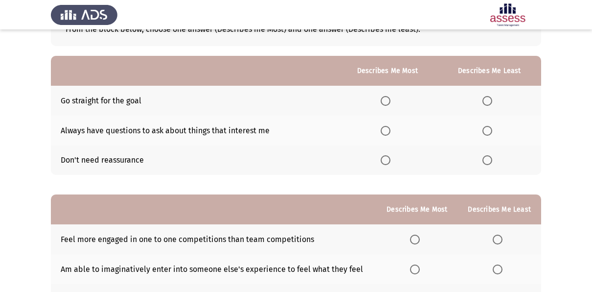
scroll to position [70, 0]
click at [489, 155] on span "Select an option" at bounding box center [487, 160] width 10 height 10
click at [489, 155] on input "Select an option" at bounding box center [487, 160] width 10 height 10
click at [387, 101] on span "Select an option" at bounding box center [386, 100] width 10 height 10
click at [387, 101] on input "Select an option" at bounding box center [386, 100] width 10 height 10
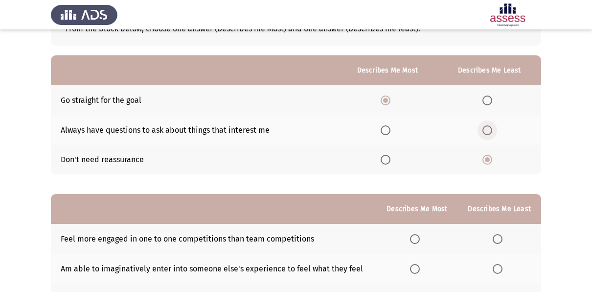
click at [490, 127] on span "Select an option" at bounding box center [487, 130] width 10 height 10
click at [490, 127] on input "Select an option" at bounding box center [487, 130] width 10 height 10
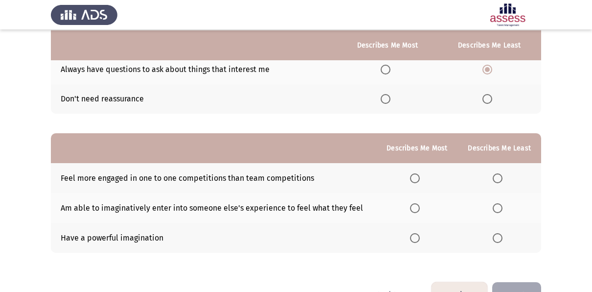
scroll to position [132, 0]
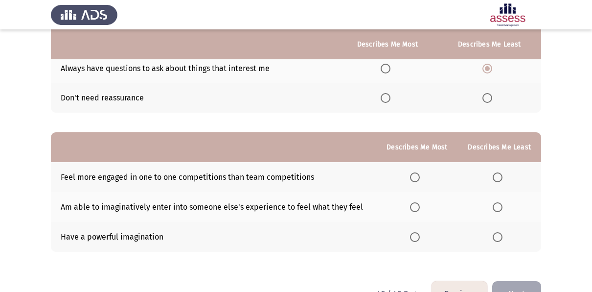
click at [341, 211] on td "Am able to imaginatively enter into someone else's experience to feel what they…" at bounding box center [213, 207] width 325 height 30
click at [415, 207] on span "Select an option" at bounding box center [415, 207] width 10 height 10
click at [415, 207] on input "Select an option" at bounding box center [415, 207] width 10 height 10
click at [496, 240] on th at bounding box center [500, 237] width 84 height 30
click at [496, 240] on span "Select an option" at bounding box center [498, 237] width 10 height 10
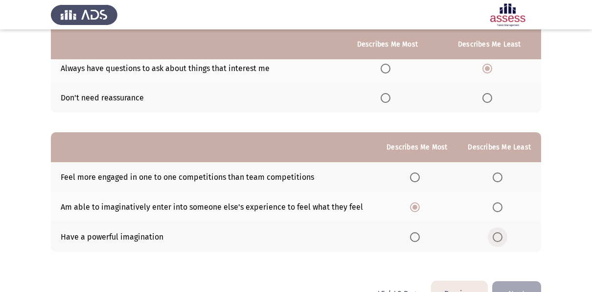
click at [496, 240] on input "Select an option" at bounding box center [498, 237] width 10 height 10
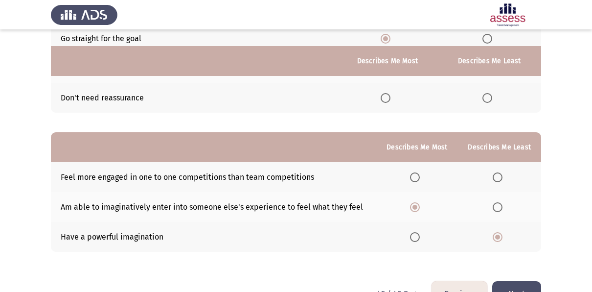
scroll to position [159, 0]
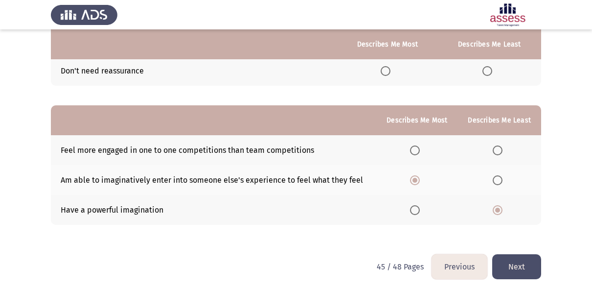
click at [523, 267] on button "Next" at bounding box center [516, 266] width 49 height 25
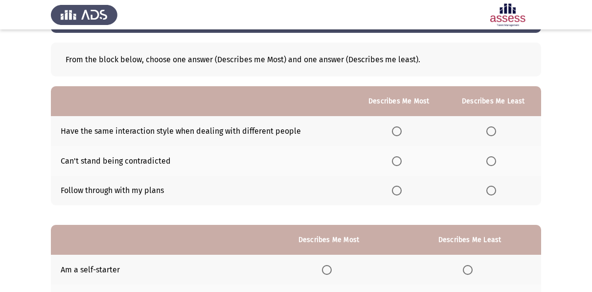
scroll to position [49, 0]
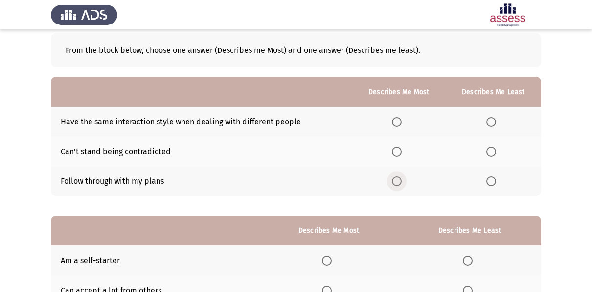
click at [402, 182] on span "Select an option" at bounding box center [397, 181] width 10 height 10
click at [402, 182] on input "Select an option" at bounding box center [397, 181] width 10 height 10
click at [499, 147] on label "Select an option" at bounding box center [493, 152] width 14 height 10
click at [496, 147] on input "Select an option" at bounding box center [491, 152] width 10 height 10
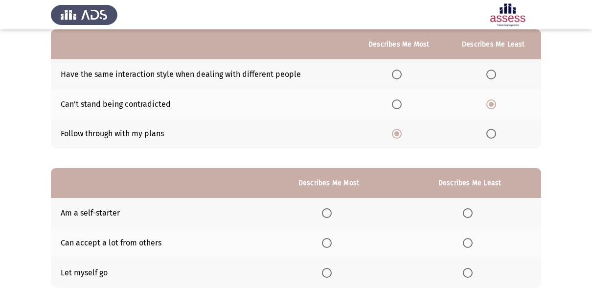
scroll to position [100, 0]
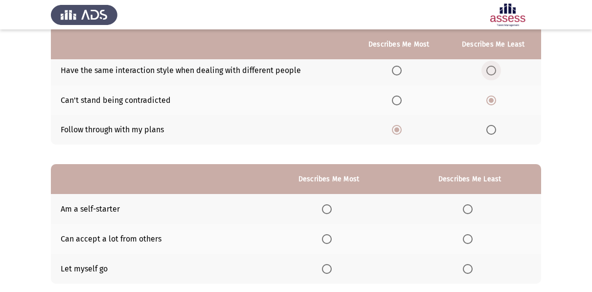
click at [491, 68] on span "Select an option" at bounding box center [491, 71] width 10 height 10
click at [491, 68] on input "Select an option" at bounding box center [491, 71] width 10 height 10
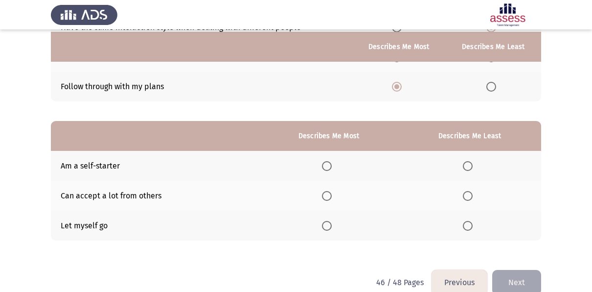
scroll to position [146, 0]
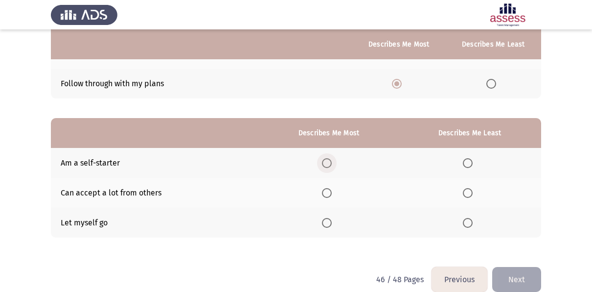
click at [324, 165] on span "Select an option" at bounding box center [327, 163] width 10 height 10
click at [324, 165] on input "Select an option" at bounding box center [327, 163] width 10 height 10
click at [465, 219] on span "Select an option" at bounding box center [468, 223] width 10 height 10
click at [465, 219] on input "Select an option" at bounding box center [468, 223] width 10 height 10
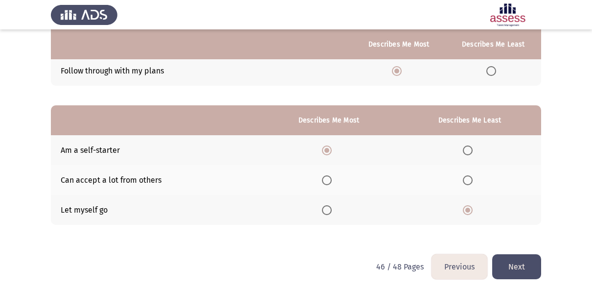
click at [518, 259] on button "Next" at bounding box center [516, 266] width 49 height 25
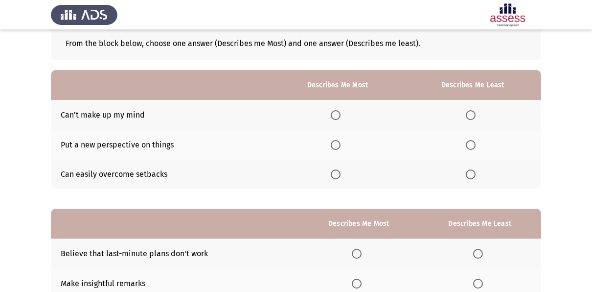
scroll to position [59, 0]
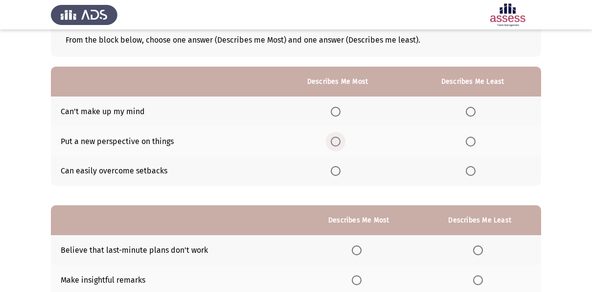
click at [334, 140] on span "Select an option" at bounding box center [336, 141] width 10 height 10
click at [334, 140] on input "Select an option" at bounding box center [336, 141] width 10 height 10
click at [473, 110] on span "Select an option" at bounding box center [471, 112] width 10 height 10
click at [473, 110] on input "Select an option" at bounding box center [471, 112] width 10 height 10
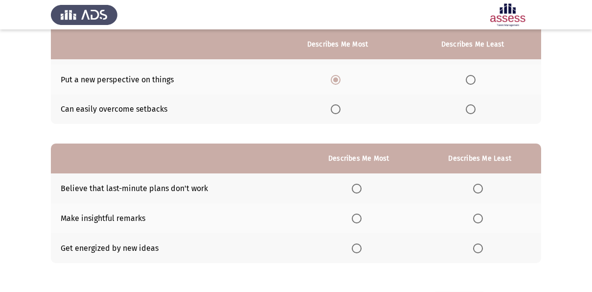
scroll to position [159, 0]
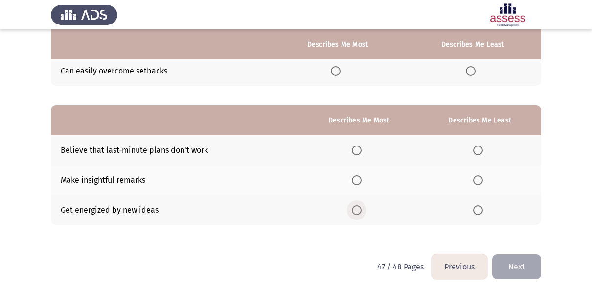
click at [357, 208] on span "Select an option" at bounding box center [357, 210] width 10 height 10
click at [357, 208] on input "Select an option" at bounding box center [357, 210] width 10 height 10
click at [477, 145] on span "Select an option" at bounding box center [478, 150] width 10 height 10
click at [477, 145] on input "Select an option" at bounding box center [478, 150] width 10 height 10
click at [512, 270] on button "Next" at bounding box center [516, 266] width 49 height 25
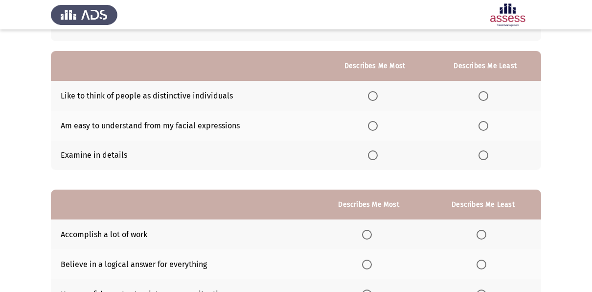
scroll to position [66, 0]
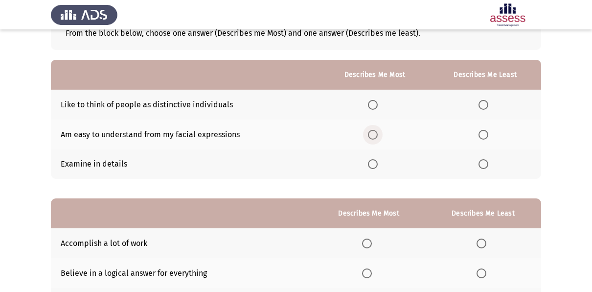
click at [373, 135] on span "Select an option" at bounding box center [373, 135] width 10 height 10
click at [373, 135] on input "Select an option" at bounding box center [373, 135] width 10 height 10
click at [481, 101] on span "Select an option" at bounding box center [483, 105] width 10 height 10
click at [481, 101] on input "Select an option" at bounding box center [483, 105] width 10 height 10
click at [487, 165] on span "Select an option" at bounding box center [483, 164] width 10 height 10
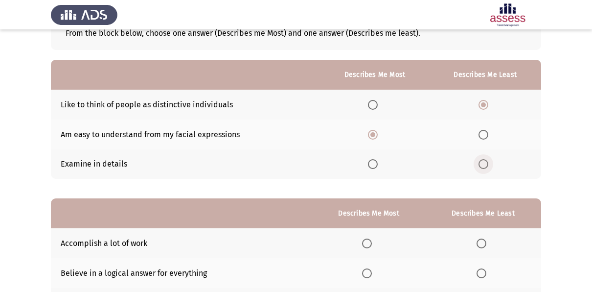
click at [487, 165] on input "Select an option" at bounding box center [483, 164] width 10 height 10
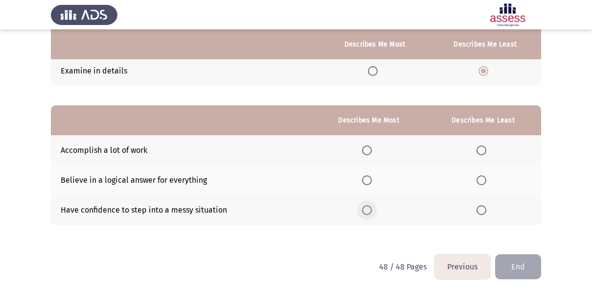
click at [369, 209] on span "Select an option" at bounding box center [367, 210] width 10 height 10
click at [369, 209] on input "Select an option" at bounding box center [367, 210] width 10 height 10
click at [480, 178] on span "Select an option" at bounding box center [481, 180] width 10 height 10
click at [480, 178] on input "Select an option" at bounding box center [481, 180] width 10 height 10
click at [518, 256] on button "End" at bounding box center [518, 266] width 46 height 25
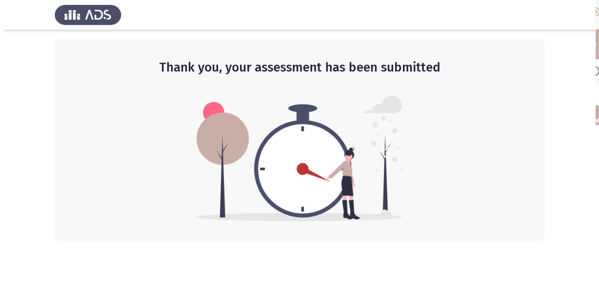
scroll to position [0, 0]
